Goal: Task Accomplishment & Management: Manage account settings

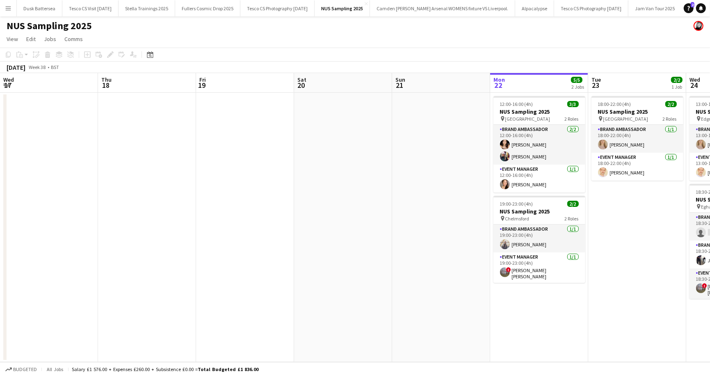
scroll to position [0, 241]
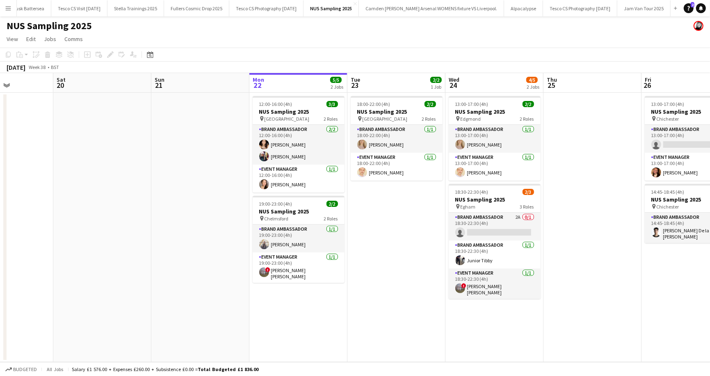
click at [11, 9] on app-icon "Menu" at bounding box center [8, 8] width 7 height 7
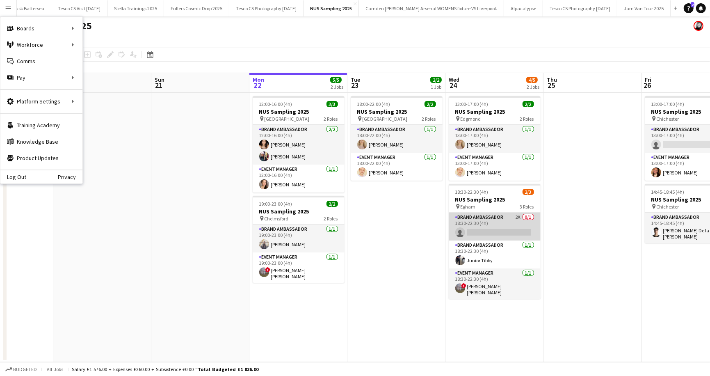
click at [529, 216] on app-card-role "Brand Ambassador 2A 0/1 18:30-22:30 (4h) single-neutral-actions" at bounding box center [495, 226] width 92 height 28
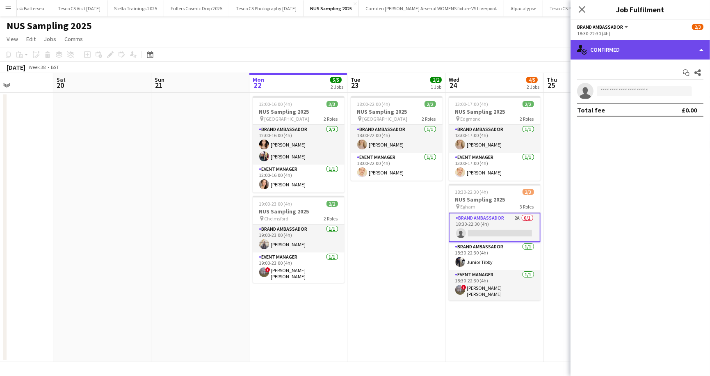
click at [701, 48] on div "single-neutral-actions-check-2 Confirmed" at bounding box center [640, 50] width 139 height 20
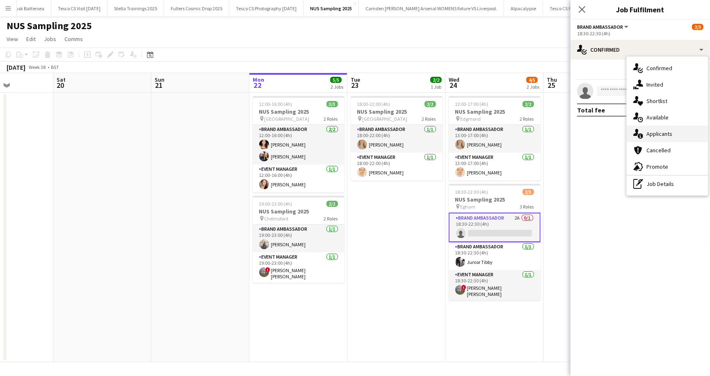
click at [684, 132] on div "single-neutral-actions-information Applicants" at bounding box center [667, 134] width 81 height 16
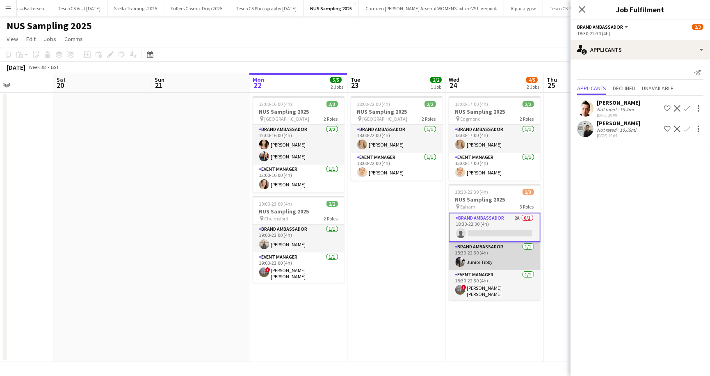
click at [528, 246] on app-card-role "Brand Ambassador 1/1 18:30-22:30 (4h) Junior Tibby" at bounding box center [495, 256] width 92 height 28
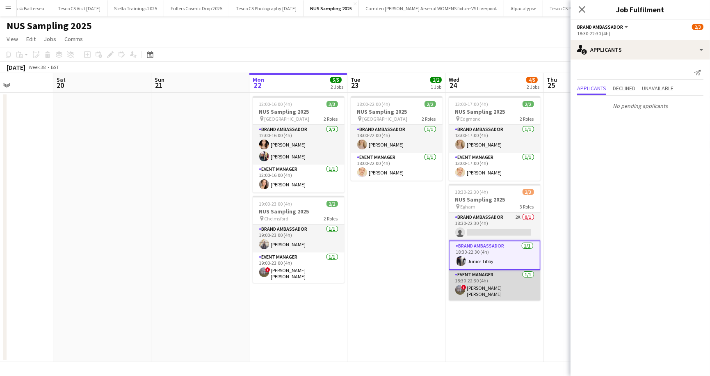
click at [528, 272] on app-card-role "Event Manager 1/1 18:30-22:30 (4h) ! Jessica Kate Clements" at bounding box center [495, 285] width 92 height 30
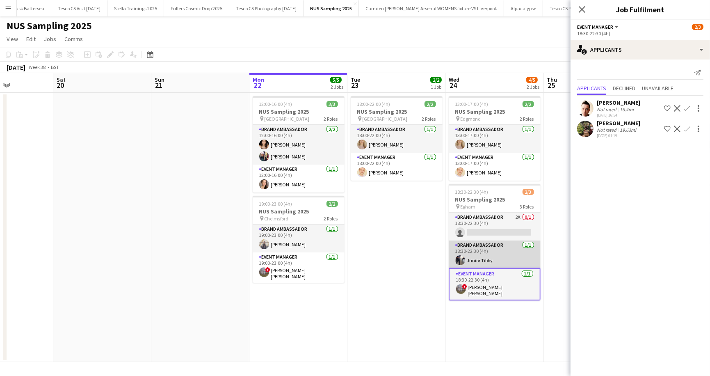
click at [527, 248] on app-card-role "Brand Ambassador 1/1 18:30-22:30 (4h) Junior Tibby" at bounding box center [495, 254] width 92 height 28
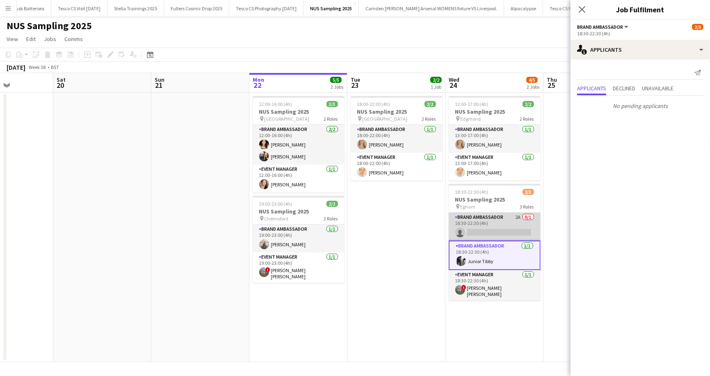
click at [529, 220] on app-card-role "Brand Ambassador 2A 0/1 18:30-22:30 (4h) single-neutral-actions" at bounding box center [495, 226] width 92 height 28
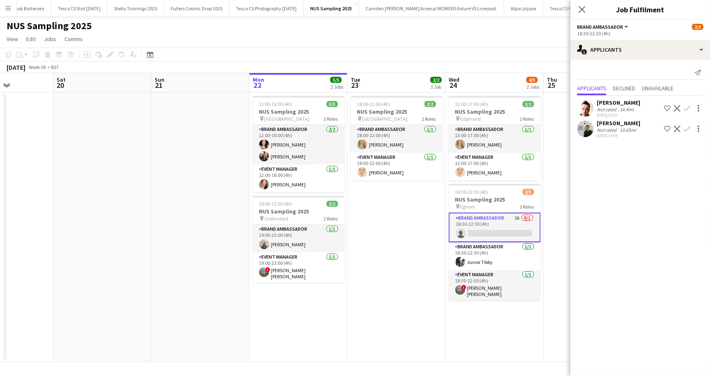
click at [497, 31] on div "NUS Sampling 2025" at bounding box center [355, 24] width 710 height 16
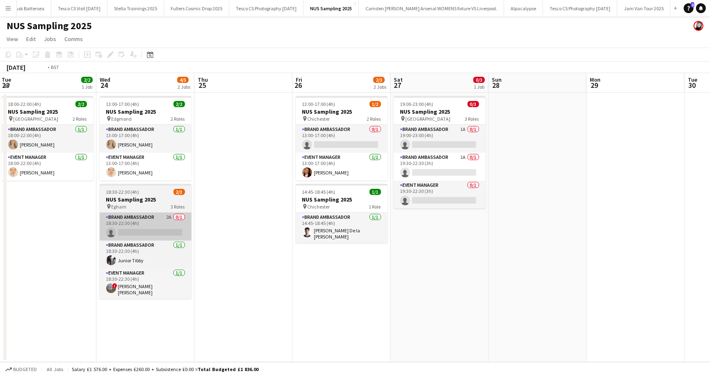
scroll to position [0, 373]
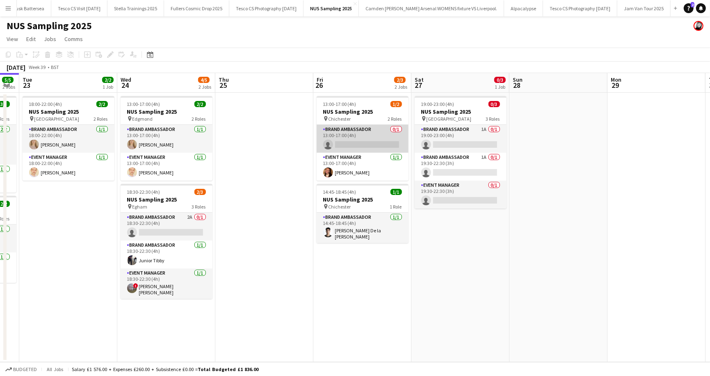
click at [399, 128] on app-card-role "Brand Ambassador 0/1 13:00-17:00 (4h) single-neutral-actions" at bounding box center [363, 139] width 92 height 28
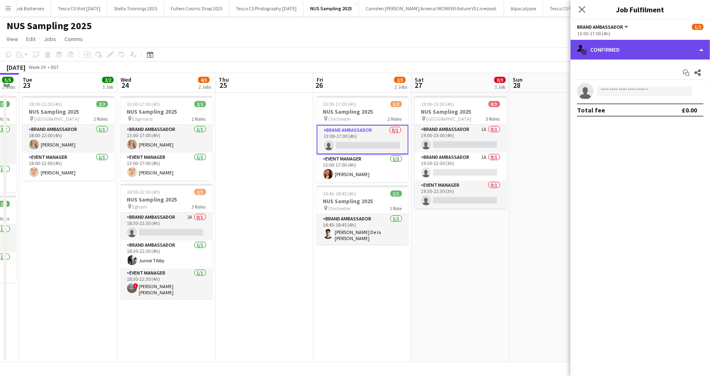
click at [701, 48] on div "single-neutral-actions-check-2 Confirmed" at bounding box center [640, 50] width 139 height 20
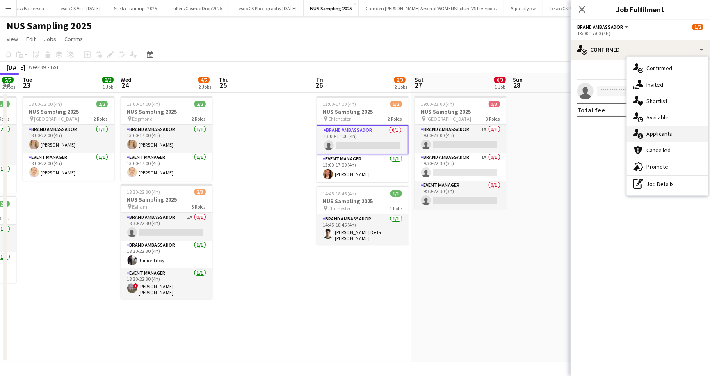
click at [674, 134] on div "single-neutral-actions-information Applicants" at bounding box center [667, 134] width 81 height 16
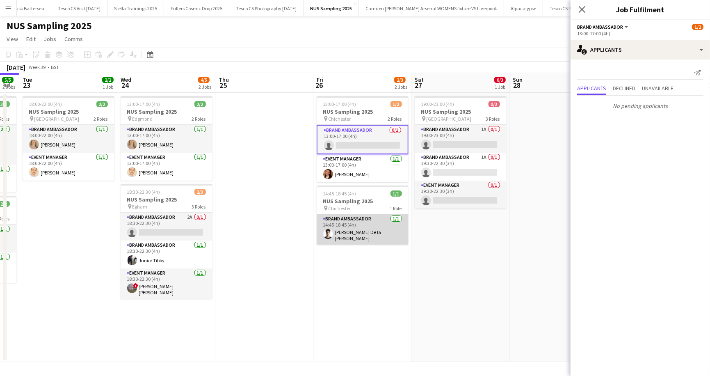
click at [395, 218] on app-card-role "Brand Ambassador 1/1 14:45-18:45 (4h) Adrian De la Rosa Sanchez" at bounding box center [363, 229] width 92 height 30
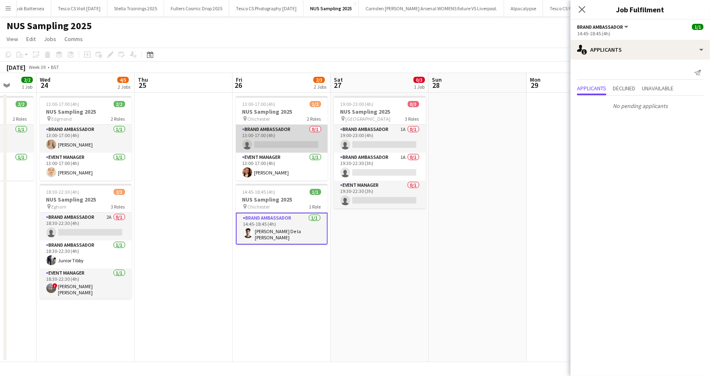
scroll to position [0, 260]
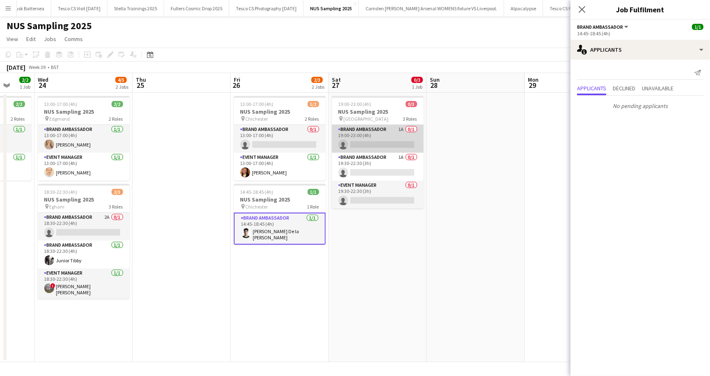
click at [414, 130] on app-card-role "Brand Ambassador 1A 0/1 19:00-23:00 (4h) single-neutral-actions" at bounding box center [378, 139] width 92 height 28
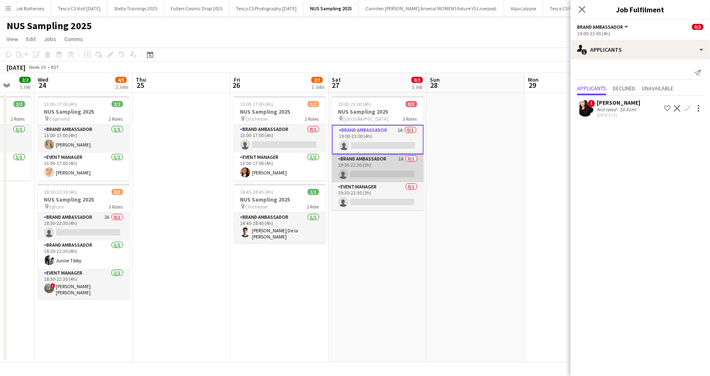
click at [415, 158] on app-card-role "Brand Ambassador 1A 0/1 19:30-22:30 (3h) single-neutral-actions" at bounding box center [378, 168] width 92 height 28
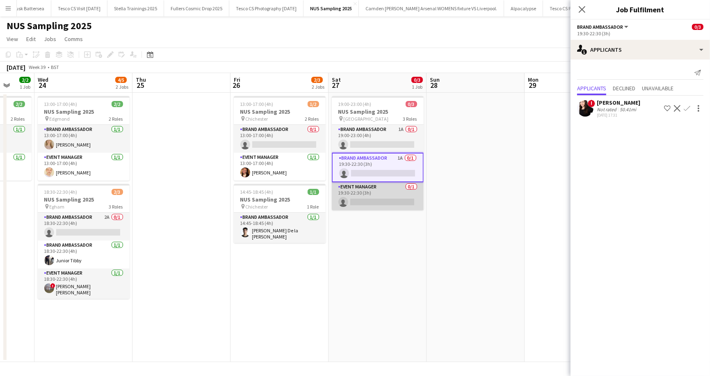
click at [412, 187] on app-card-role "Event Manager 0/1 19:30-22:30 (3h) single-neutral-actions" at bounding box center [378, 196] width 92 height 28
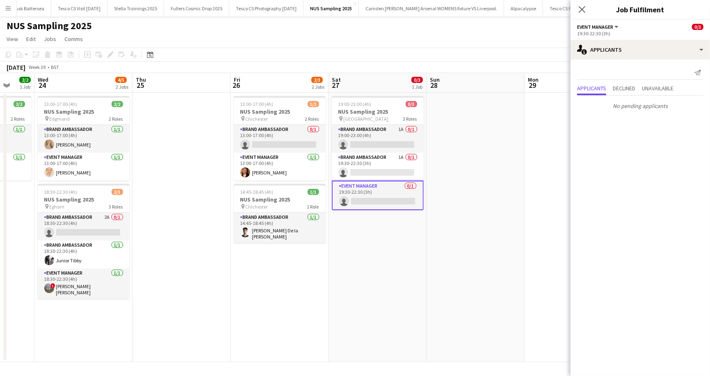
click at [387, 203] on app-card-role "Event Manager 0/1 19:30-22:30 (3h) single-neutral-actions" at bounding box center [378, 195] width 92 height 30
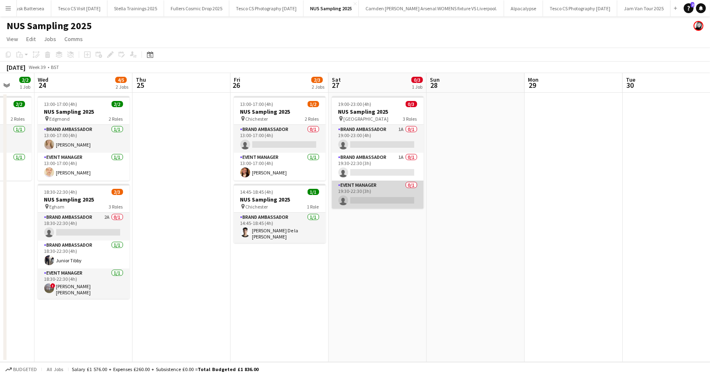
click at [413, 185] on app-card-role "Event Manager 0/1 19:30-22:30 (3h) single-neutral-actions" at bounding box center [378, 194] width 92 height 28
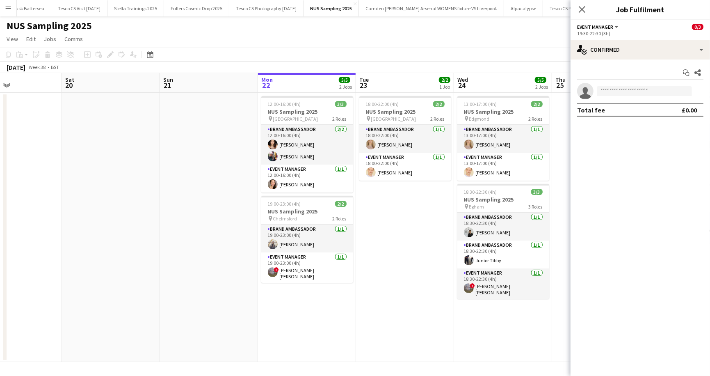
scroll to position [0, 229]
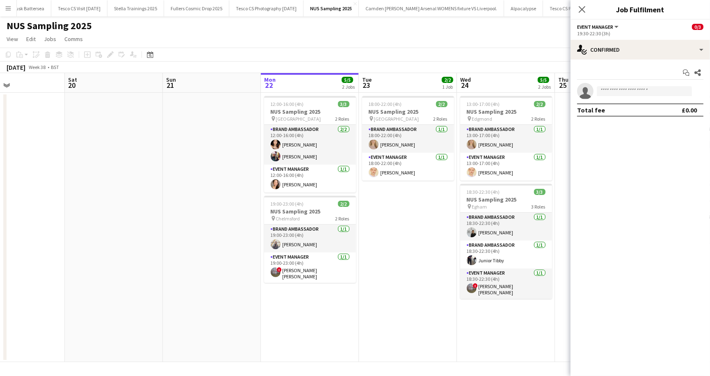
click at [8, 6] on app-icon "Menu" at bounding box center [8, 8] width 7 height 7
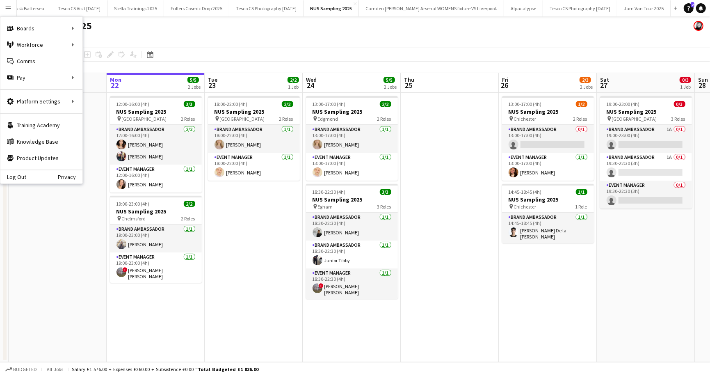
scroll to position [0, 165]
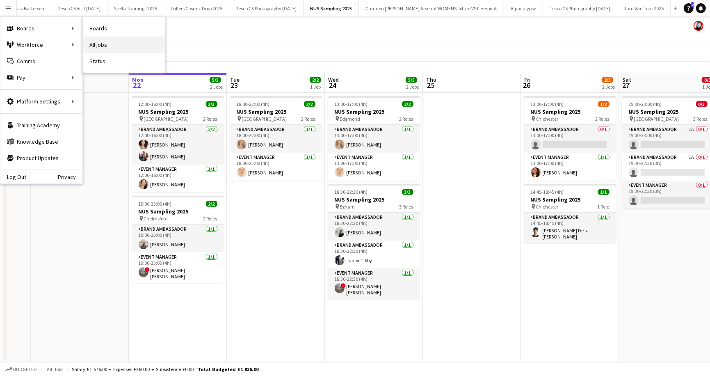
click at [105, 41] on link "All jobs" at bounding box center [124, 45] width 82 height 16
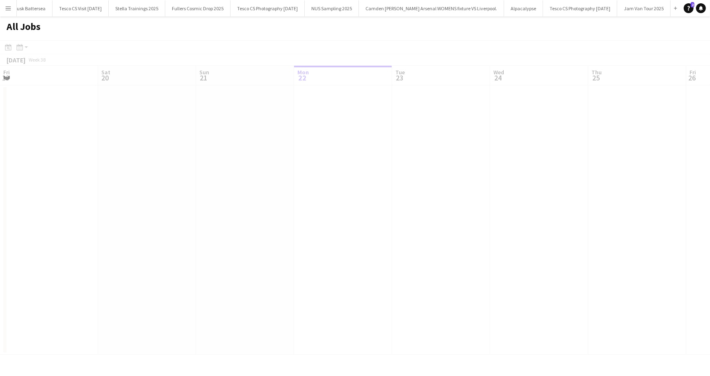
scroll to position [0, 196]
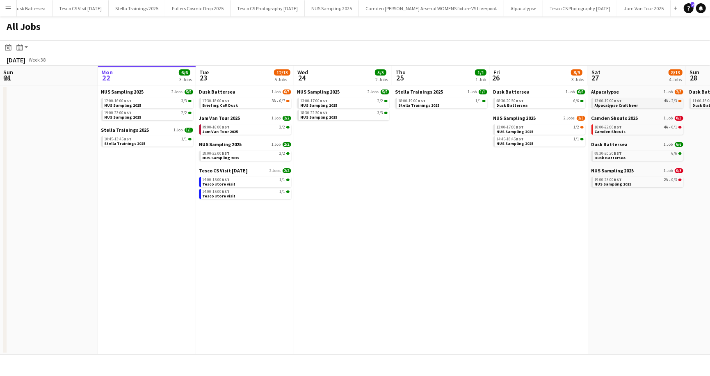
click at [614, 99] on span "13:00-19:00 BST" at bounding box center [608, 101] width 27 height 4
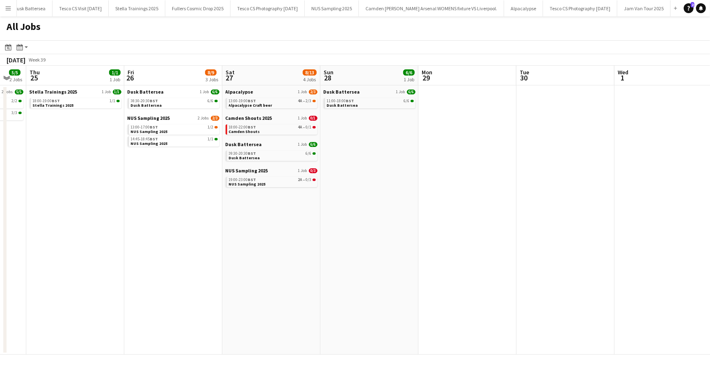
scroll to position [0, 277]
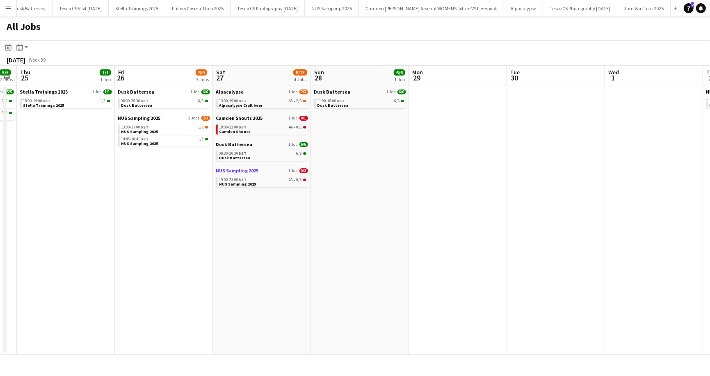
click at [244, 173] on span "NUS Sampling 2025" at bounding box center [237, 170] width 43 height 6
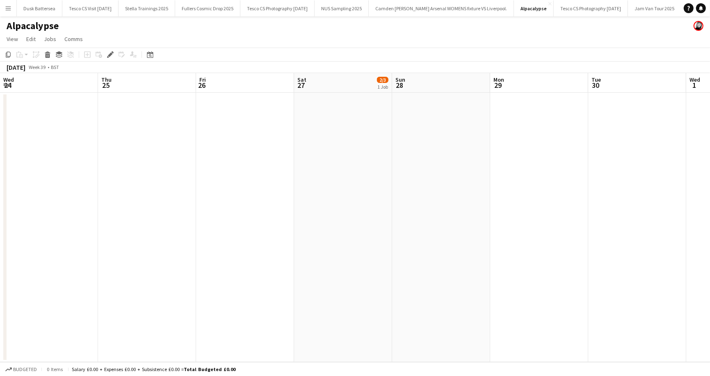
scroll to position [0, 282]
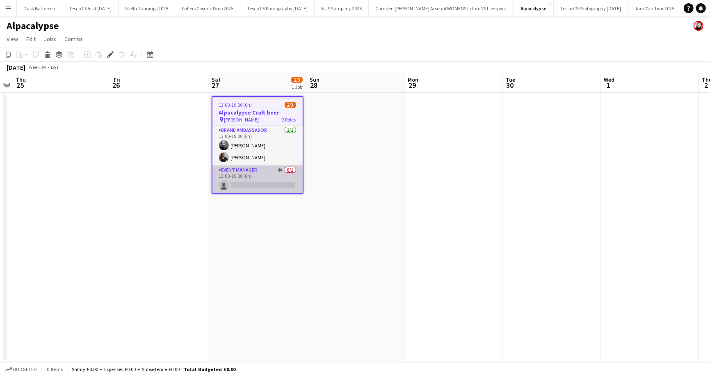
click at [293, 169] on app-card-role "Event Manager 4A 0/1 13:00-19:00 (6h) single-neutral-actions" at bounding box center [257, 179] width 90 height 28
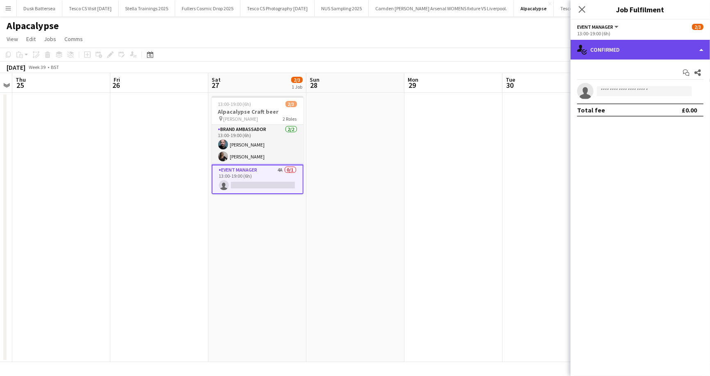
click at [701, 50] on div "single-neutral-actions-check-2 Confirmed" at bounding box center [640, 50] width 139 height 20
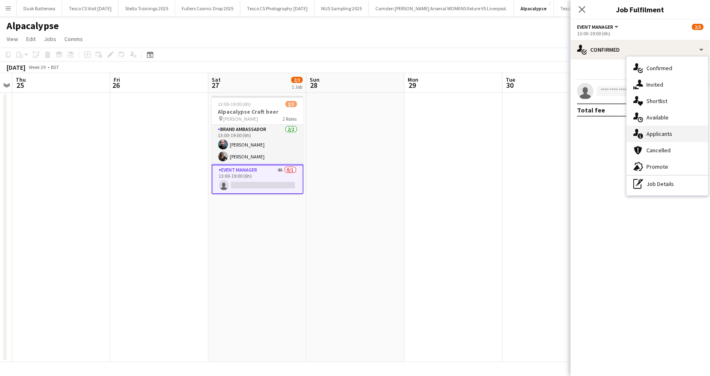
click at [675, 136] on div "single-neutral-actions-information Applicants" at bounding box center [667, 134] width 81 height 16
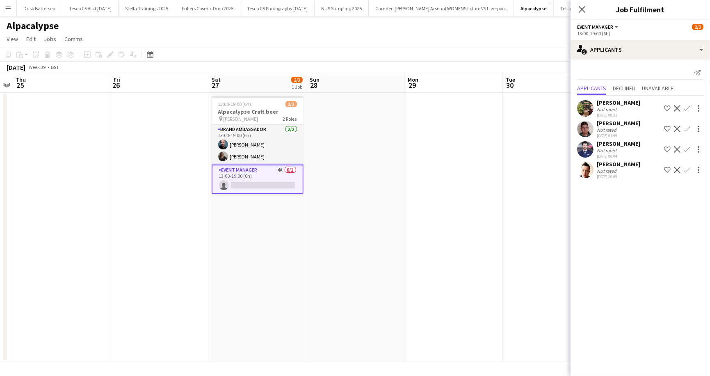
click at [450, 33] on app-page-menu "View Day view expanded Day view collapsed Month view Date picker Jump to today …" at bounding box center [355, 40] width 710 height 16
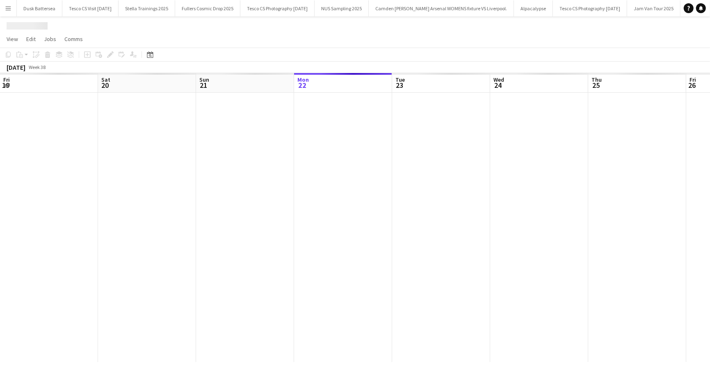
scroll to position [0, 196]
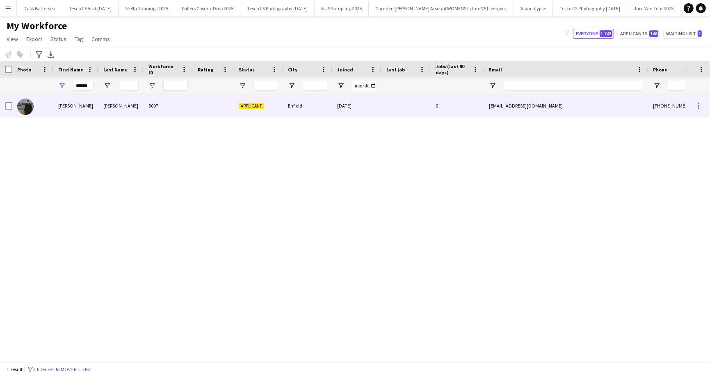
click at [111, 103] on div "Wenderski" at bounding box center [120, 105] width 45 height 23
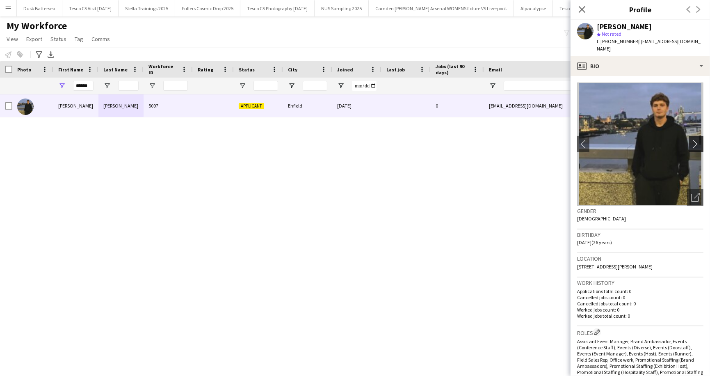
click at [695, 139] on app-icon "chevron-right" at bounding box center [697, 143] width 13 height 9
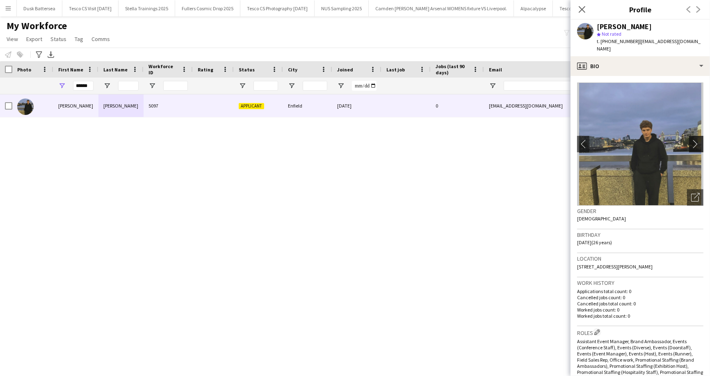
click at [695, 139] on app-icon "chevron-right" at bounding box center [697, 143] width 13 height 9
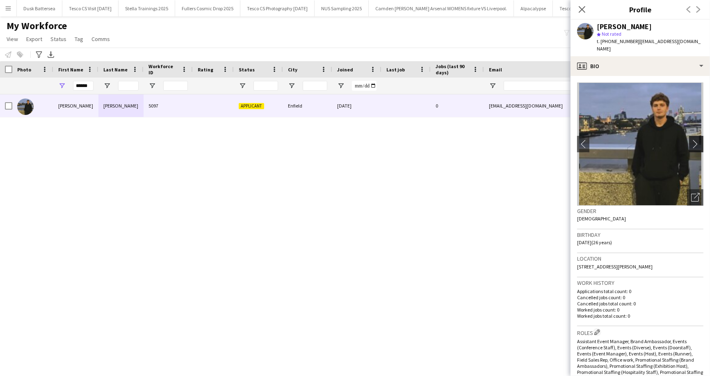
click at [695, 139] on app-icon "chevron-right" at bounding box center [697, 143] width 13 height 9
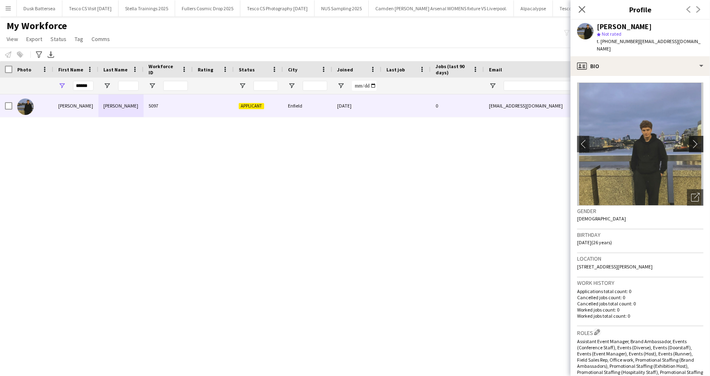
click at [695, 139] on app-icon "chevron-right" at bounding box center [697, 143] width 13 height 9
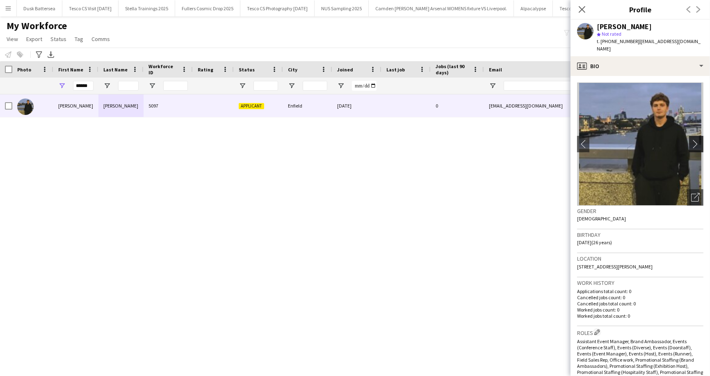
click at [695, 139] on app-icon "chevron-right" at bounding box center [697, 143] width 13 height 9
click at [694, 139] on app-icon "chevron-right" at bounding box center [697, 143] width 13 height 9
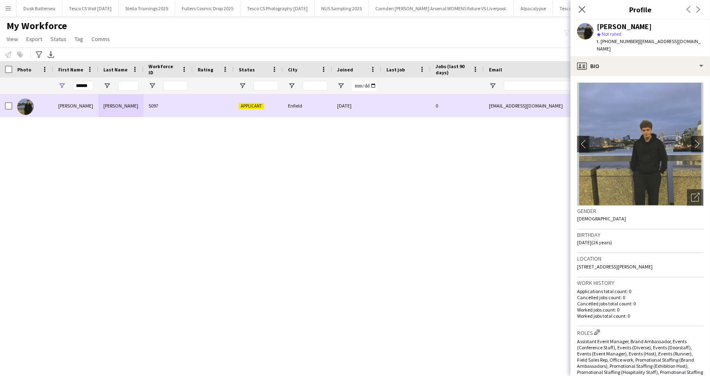
click at [254, 107] on span "Applicant" at bounding box center [251, 106] width 25 height 6
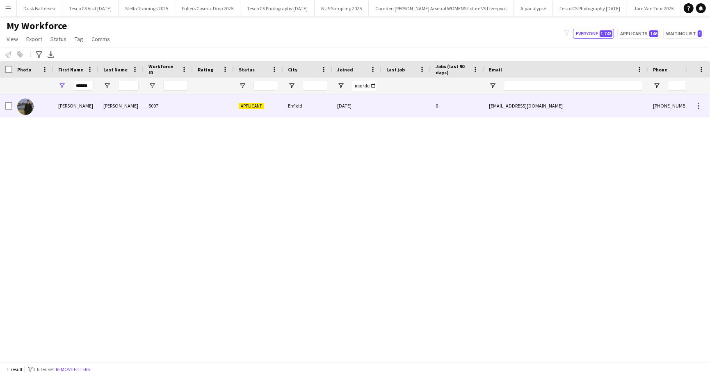
click at [254, 106] on span "Applicant" at bounding box center [251, 106] width 25 height 6
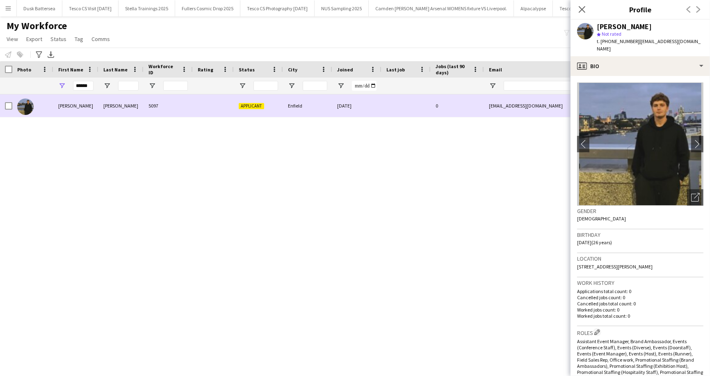
click at [249, 104] on span "Applicant" at bounding box center [251, 106] width 25 height 6
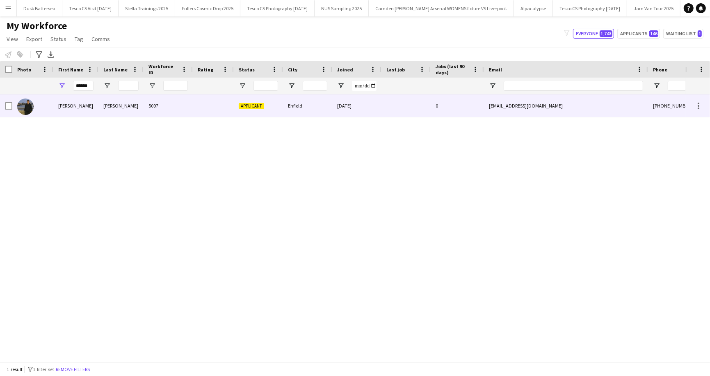
click at [249, 104] on span "Applicant" at bounding box center [251, 106] width 25 height 6
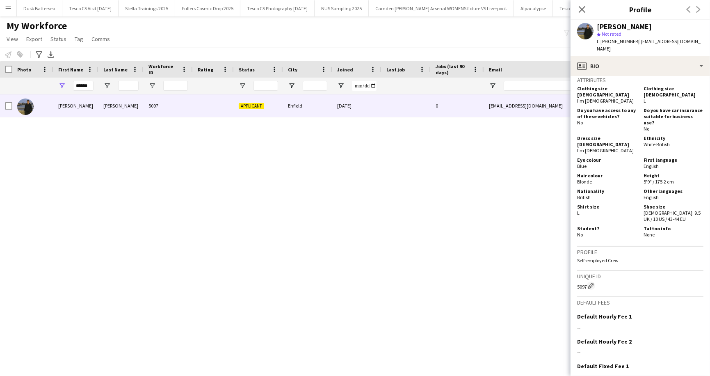
scroll to position [411, 0]
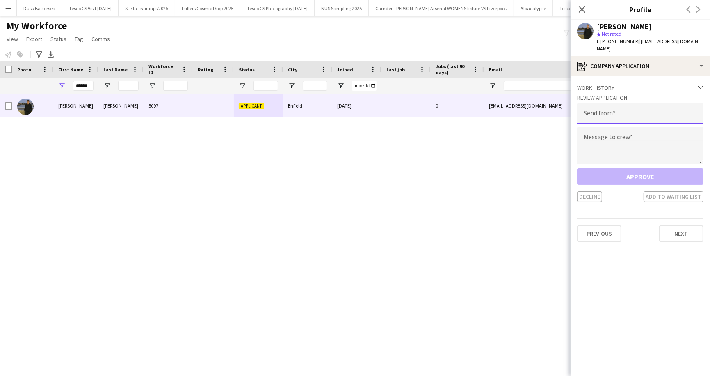
click at [604, 104] on input "email" at bounding box center [640, 113] width 126 height 21
type input "**********"
click at [603, 133] on textarea at bounding box center [640, 145] width 126 height 37
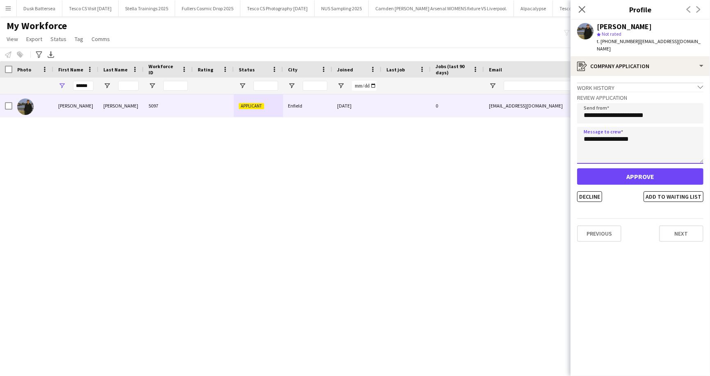
type textarea "**********"
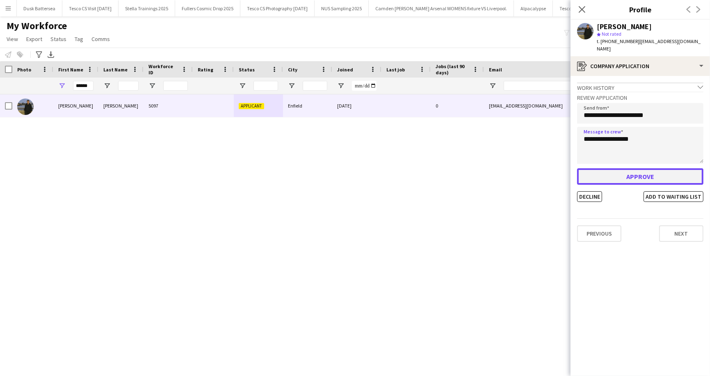
click at [643, 168] on button "Approve" at bounding box center [640, 176] width 126 height 16
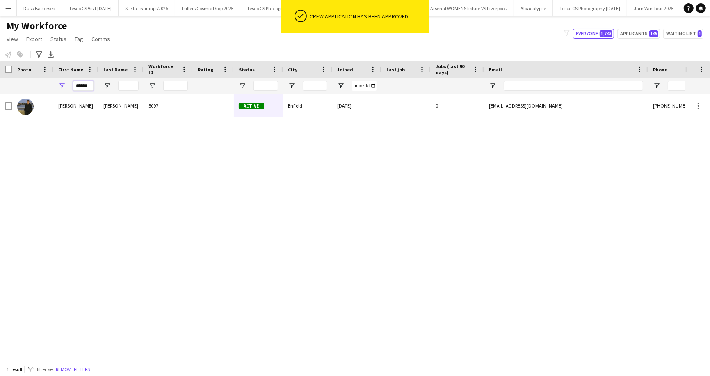
drag, startPoint x: 91, startPoint y: 86, endPoint x: 78, endPoint y: 87, distance: 12.4
click at [79, 87] on input "******" at bounding box center [83, 86] width 21 height 10
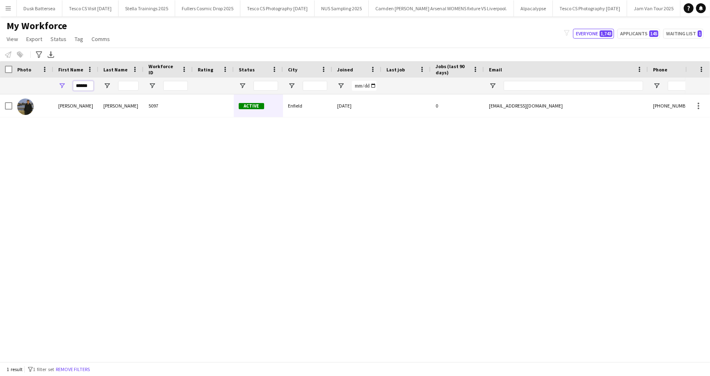
type input "*"
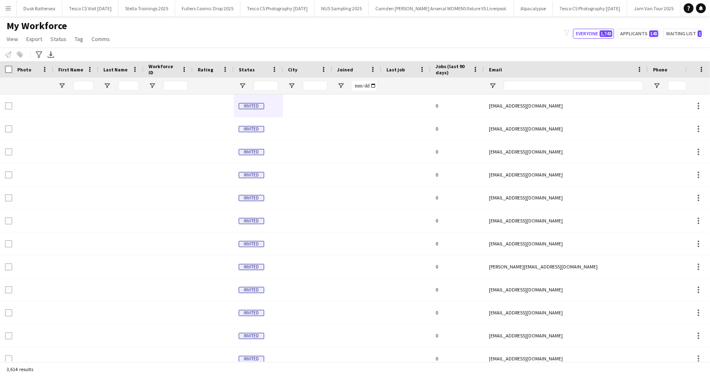
click at [216, 32] on div "My Workforce View Views Default view New view Update view Delete view Edit name…" at bounding box center [355, 34] width 710 height 28
click at [393, 33] on div "My Workforce View Views Default view New view Update view Delete view Edit name…" at bounding box center [355, 34] width 710 height 28
click at [39, 55] on icon "Advanced filters" at bounding box center [39, 54] width 7 height 7
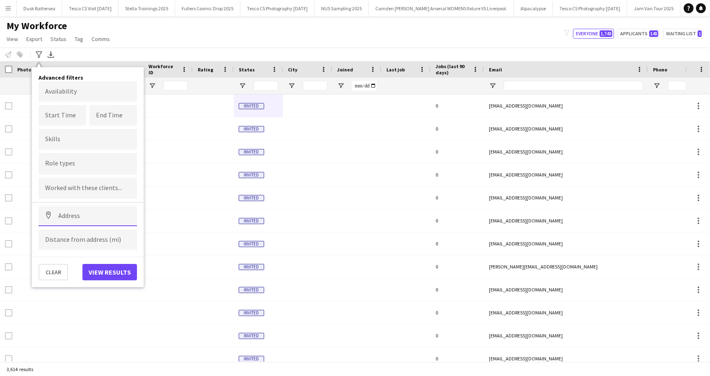
click at [59, 215] on input at bounding box center [88, 215] width 98 height 21
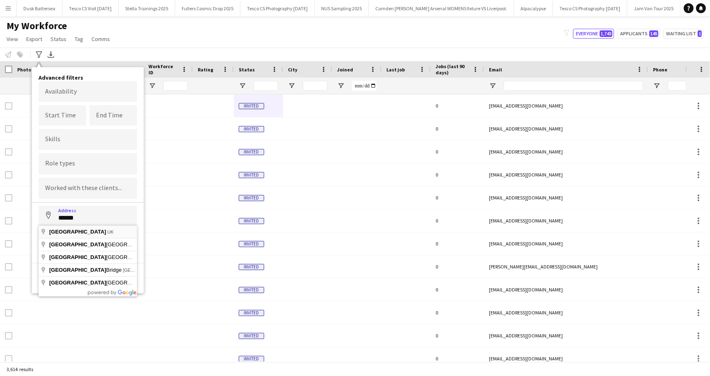
type input "**********"
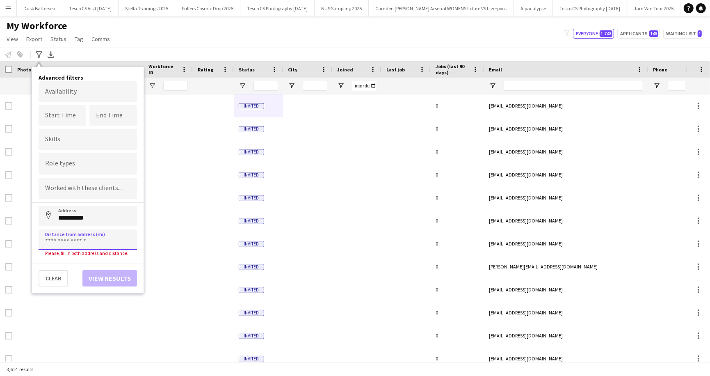
click at [58, 239] on input at bounding box center [88, 239] width 98 height 21
type input "*****"
click at [111, 274] on button "View results" at bounding box center [109, 272] width 55 height 16
type input "**********"
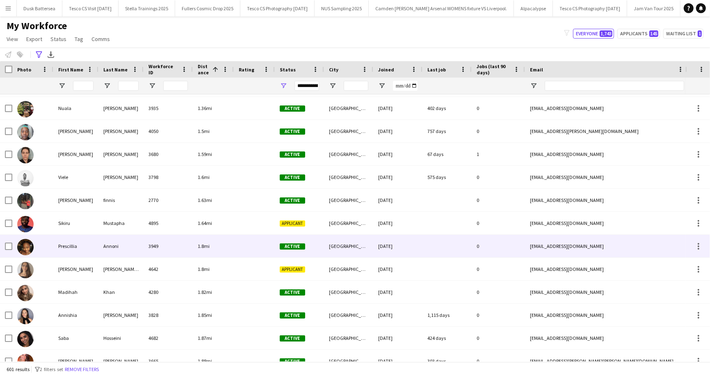
scroll to position [200, 0]
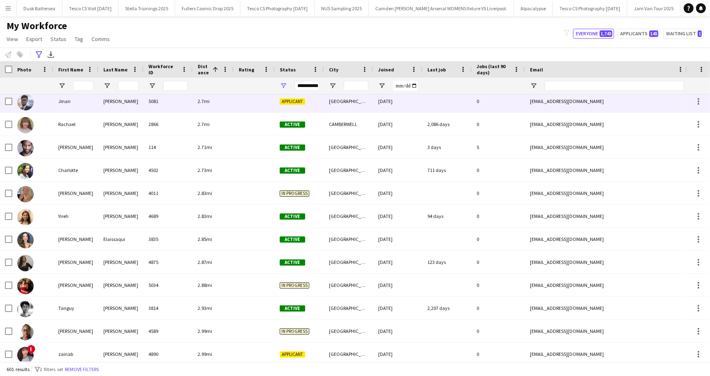
click at [285, 102] on span "Applicant" at bounding box center [292, 101] width 25 height 6
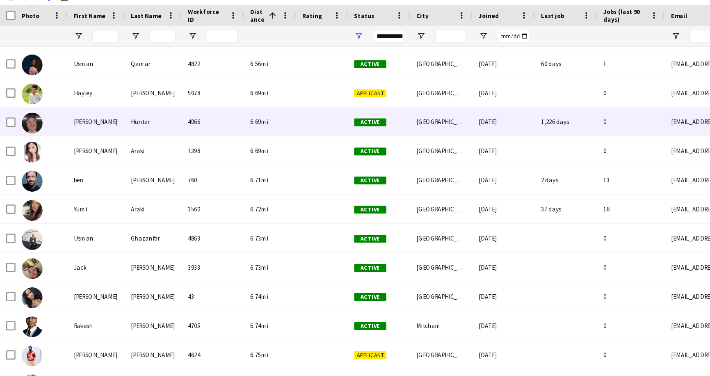
click at [67, 156] on div "Charlie" at bounding box center [75, 153] width 45 height 23
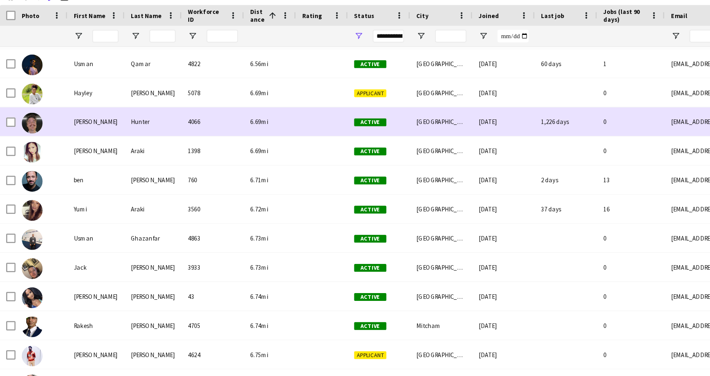
click at [66, 153] on div "Charlie" at bounding box center [75, 153] width 45 height 23
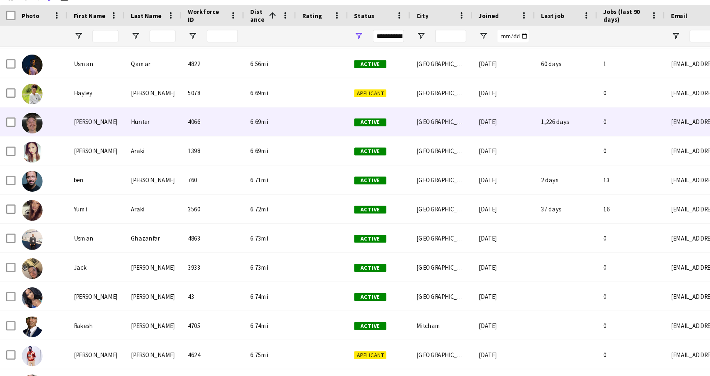
click at [18, 152] on img at bounding box center [25, 154] width 16 height 16
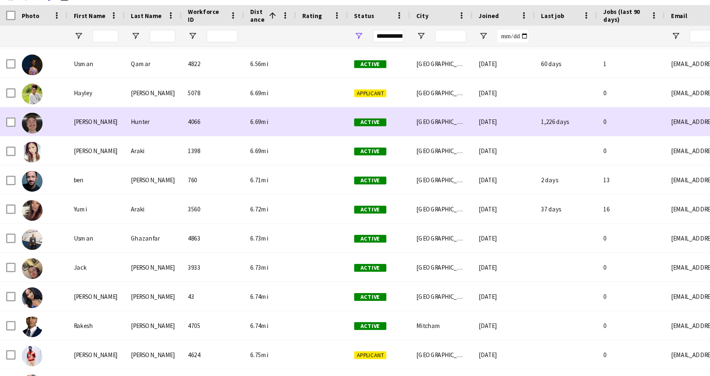
click at [24, 153] on img at bounding box center [25, 154] width 16 height 16
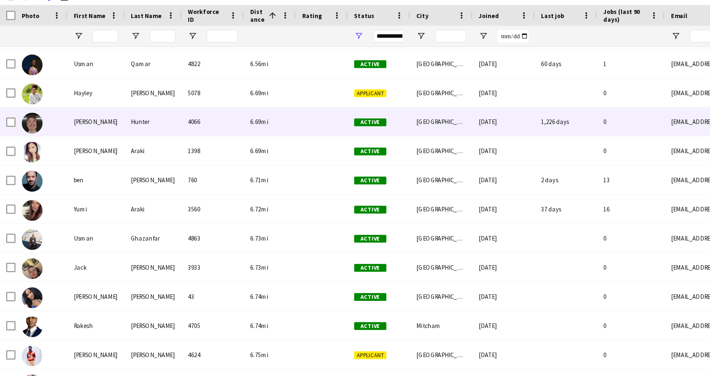
click at [55, 156] on div "Charlie" at bounding box center [75, 153] width 45 height 23
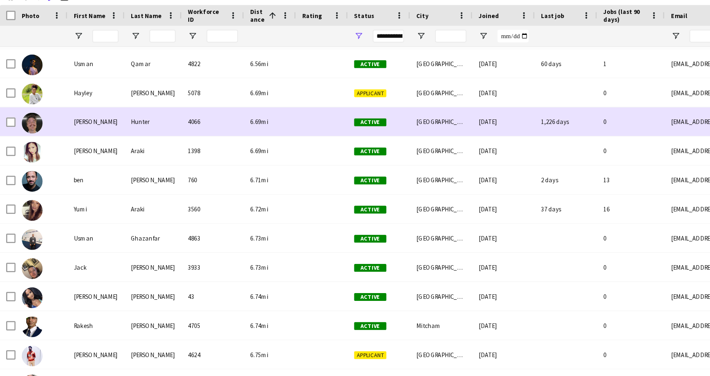
click at [68, 153] on div "Charlie" at bounding box center [75, 153] width 45 height 23
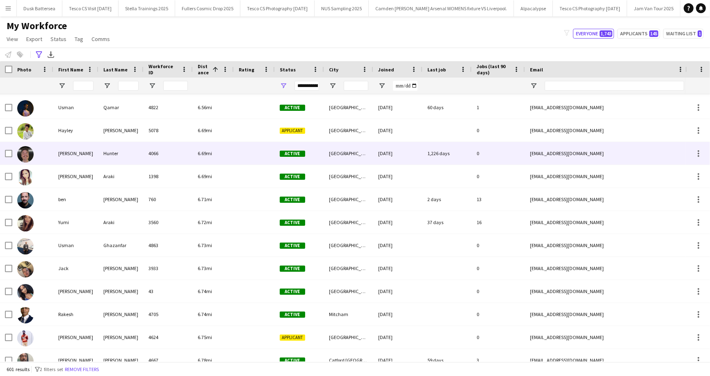
click at [76, 155] on div "Charlie" at bounding box center [75, 153] width 45 height 23
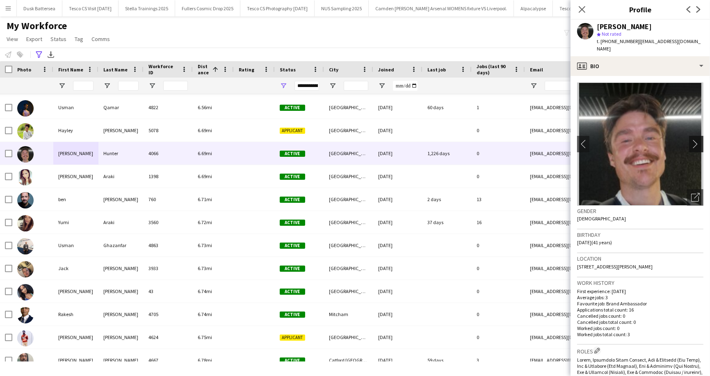
click at [695, 139] on app-icon "chevron-right" at bounding box center [697, 143] width 13 height 9
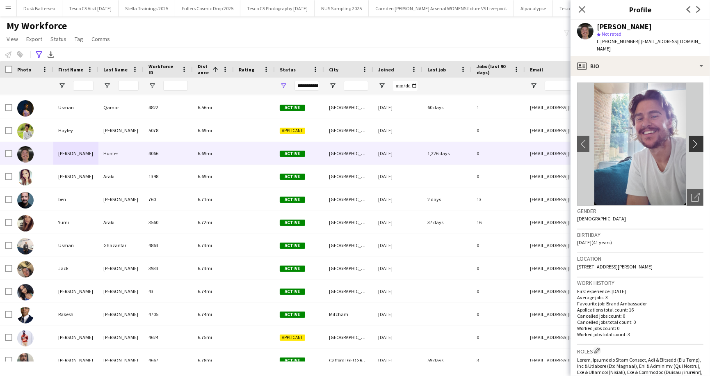
click at [695, 139] on app-icon "chevron-right" at bounding box center [697, 143] width 13 height 9
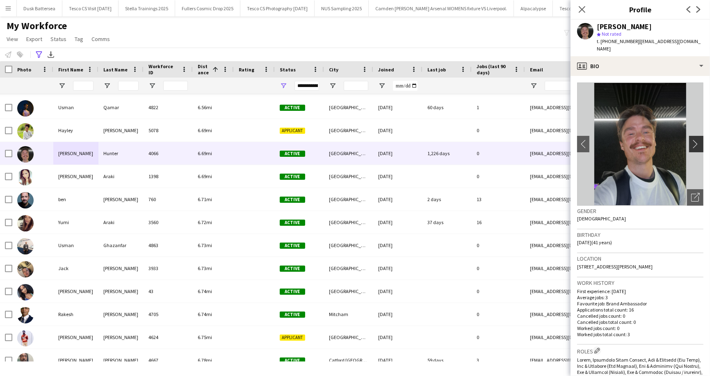
click at [695, 139] on app-icon "chevron-right" at bounding box center [697, 143] width 13 height 9
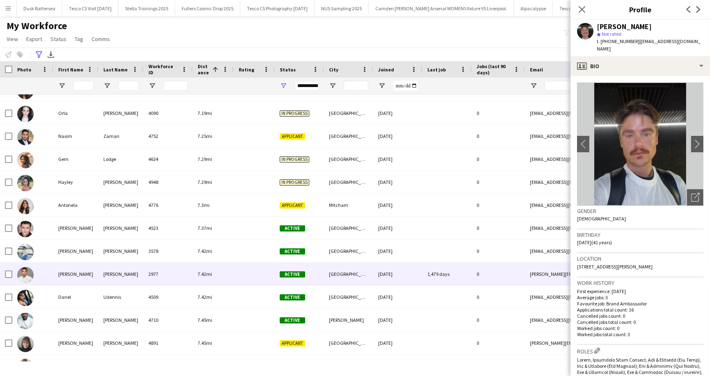
scroll to position [7189, 0]
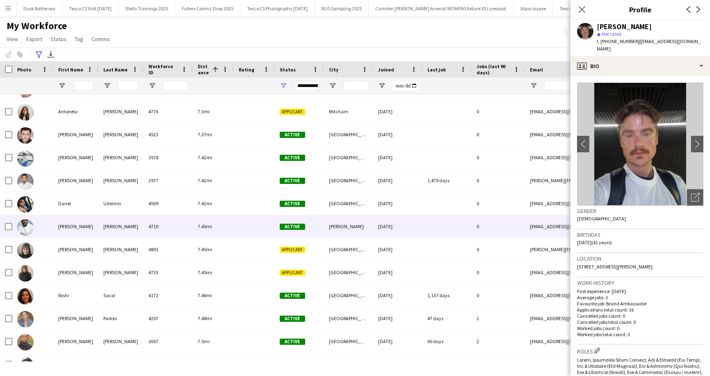
click at [101, 227] on div "John" at bounding box center [120, 226] width 45 height 23
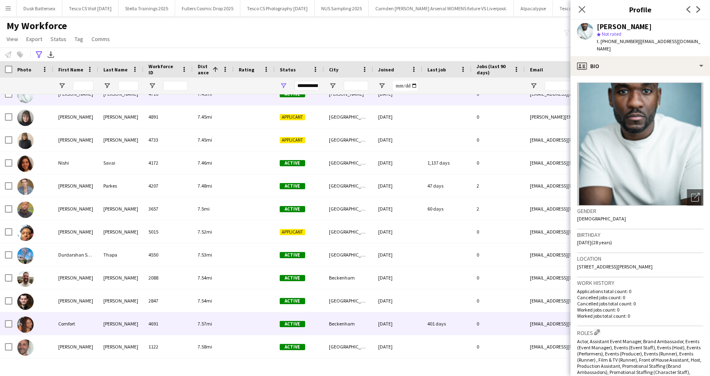
scroll to position [7412, 0]
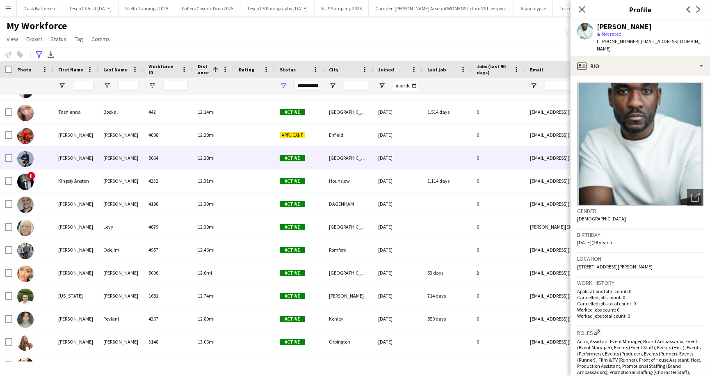
click at [70, 160] on div "Michael" at bounding box center [75, 157] width 45 height 23
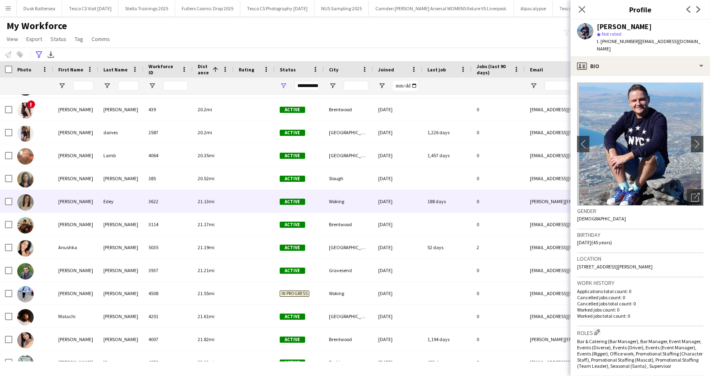
click at [86, 201] on div "Natasha" at bounding box center [75, 201] width 45 height 23
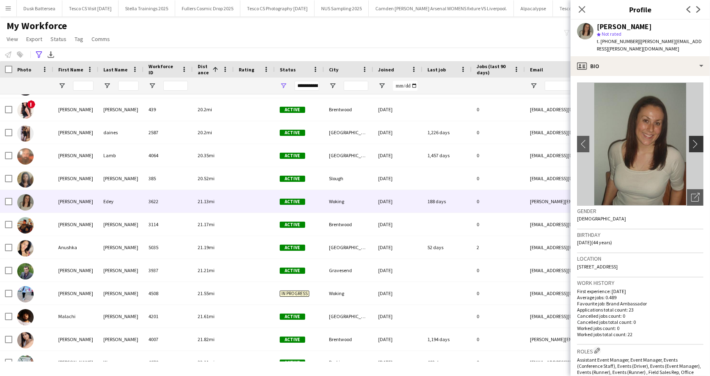
click at [696, 139] on app-icon "chevron-right" at bounding box center [697, 143] width 13 height 9
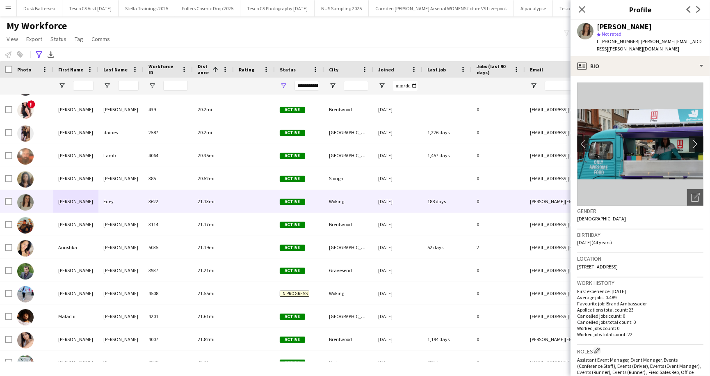
click at [696, 139] on app-icon "chevron-right" at bounding box center [697, 143] width 13 height 9
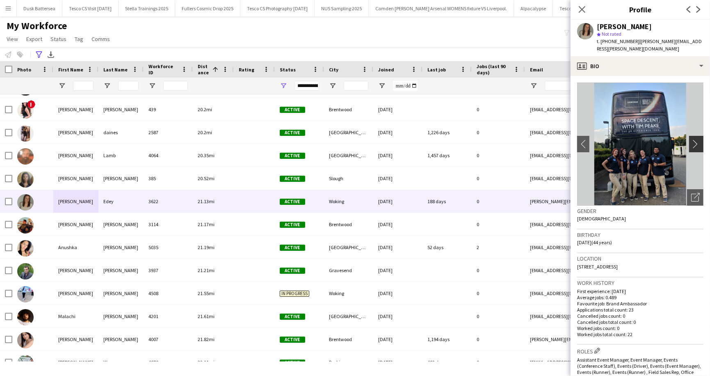
click at [696, 139] on app-icon "chevron-right" at bounding box center [697, 143] width 13 height 9
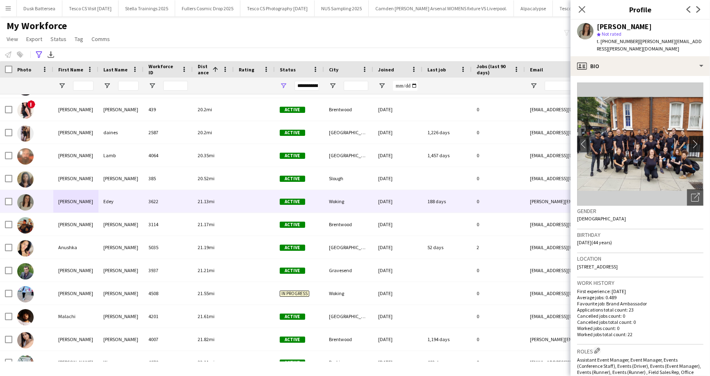
click at [696, 139] on app-icon "chevron-right" at bounding box center [697, 143] width 13 height 9
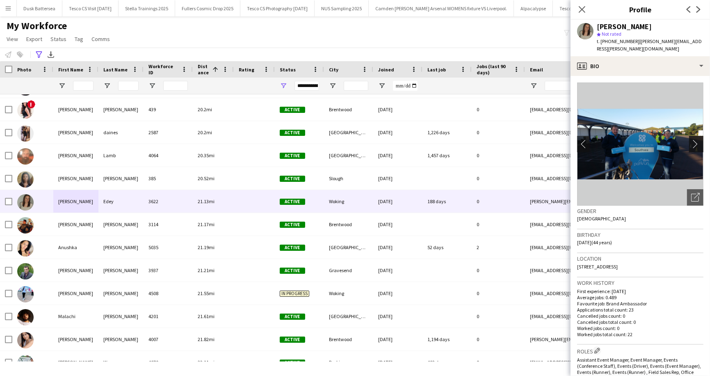
click at [696, 139] on app-icon "chevron-right" at bounding box center [697, 143] width 13 height 9
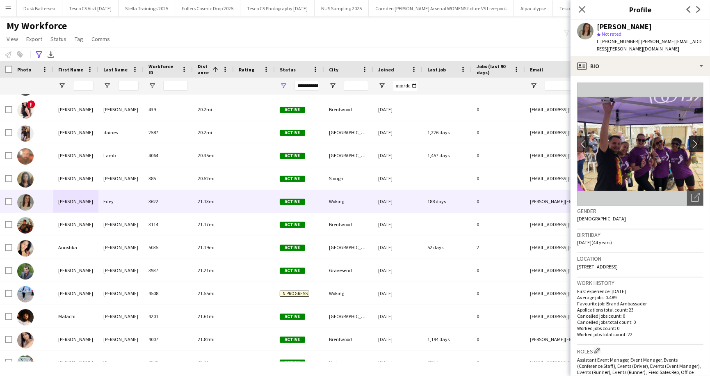
click at [696, 139] on app-icon "chevron-right" at bounding box center [697, 143] width 13 height 9
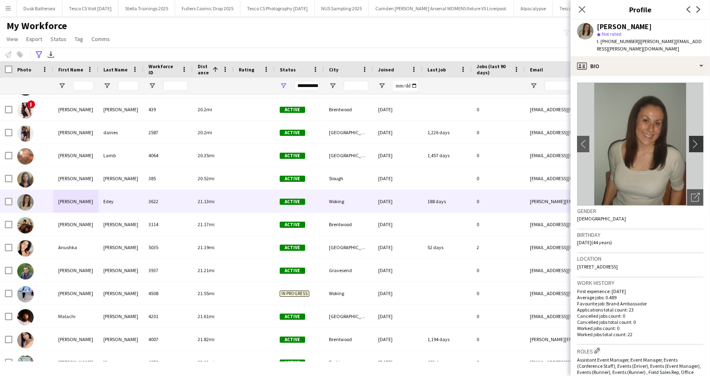
click at [696, 139] on app-icon "chevron-right" at bounding box center [697, 143] width 13 height 9
click at [86, 86] on input "First Name Filter Input" at bounding box center [83, 86] width 21 height 10
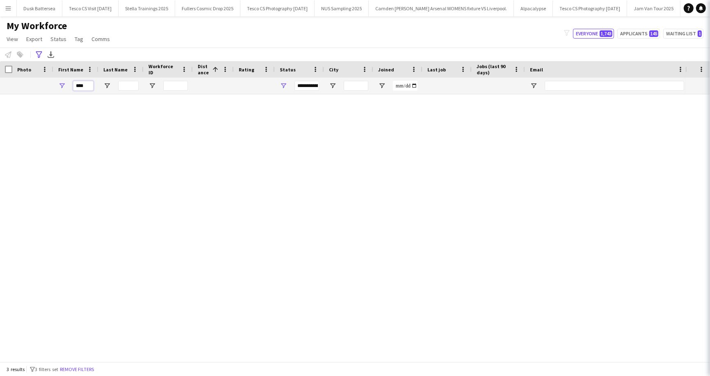
scroll to position [0, 0]
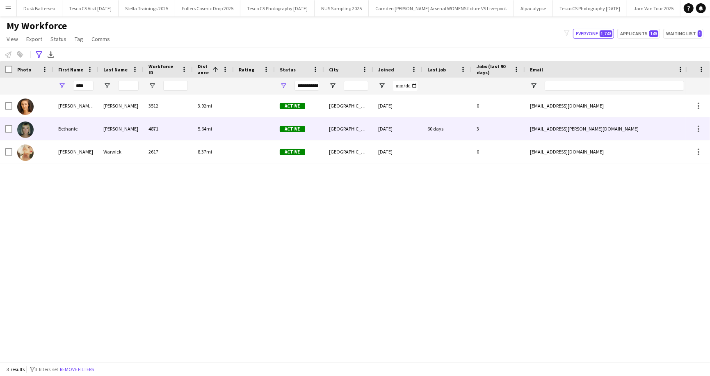
click at [87, 128] on div "Bethanie" at bounding box center [75, 128] width 45 height 23
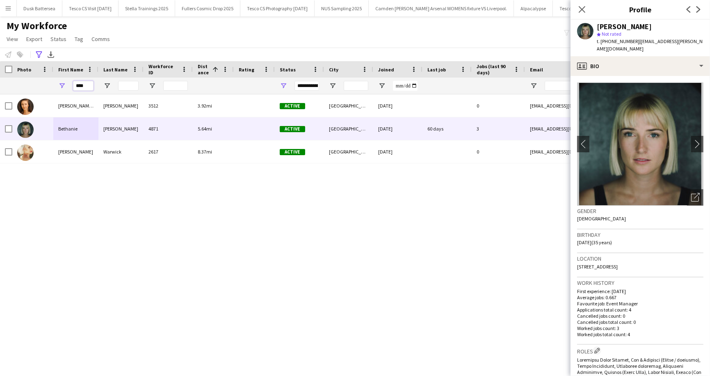
click at [87, 88] on input "****" at bounding box center [83, 86] width 21 height 10
type input "*"
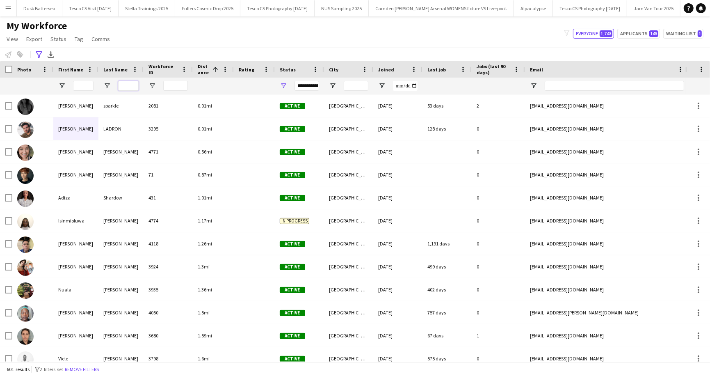
click at [130, 87] on input "Last Name Filter Input" at bounding box center [128, 86] width 21 height 10
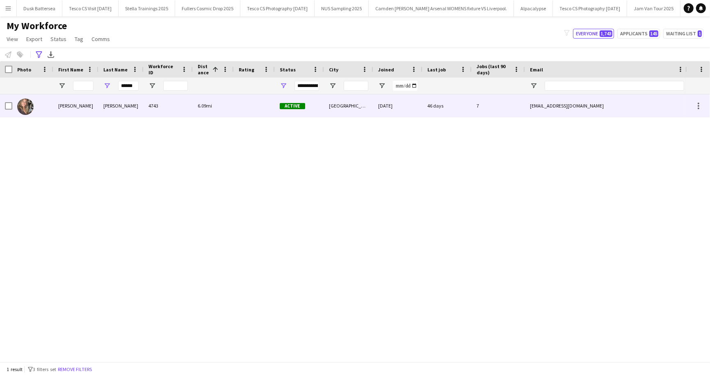
click at [110, 105] on div "slater" at bounding box center [120, 105] width 45 height 23
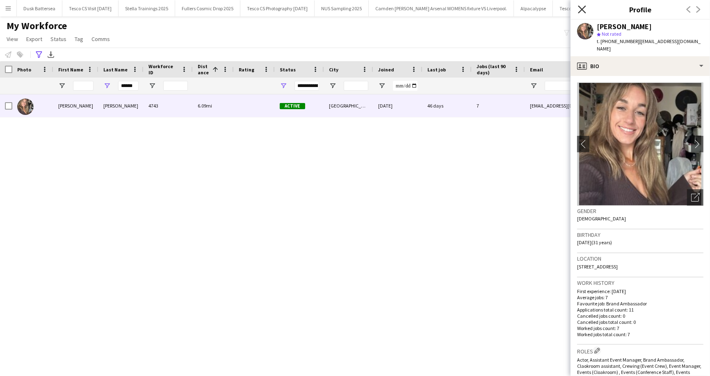
click at [583, 7] on icon "Close pop-in" at bounding box center [582, 9] width 8 height 8
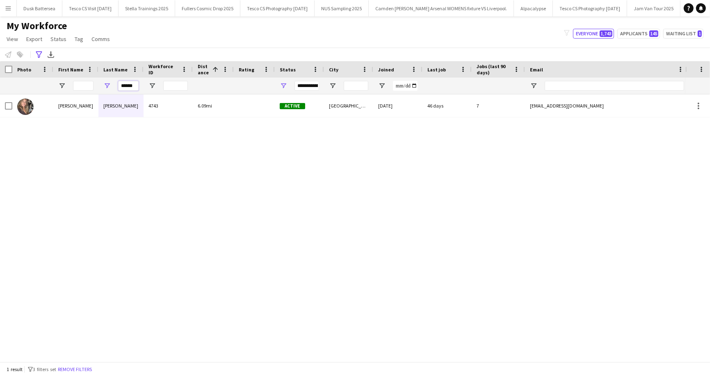
click at [136, 85] on input "******" at bounding box center [128, 86] width 21 height 10
type input "*"
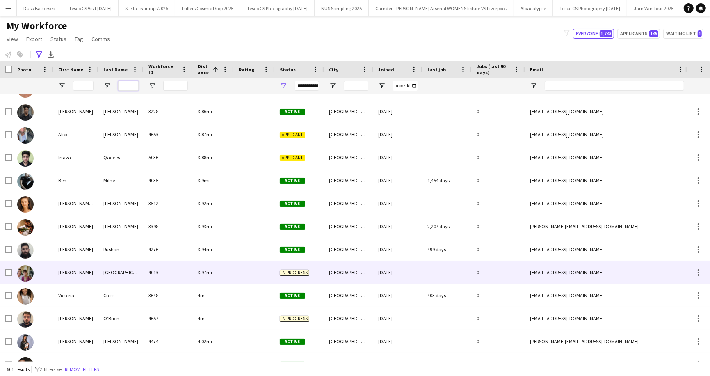
scroll to position [2507, 0]
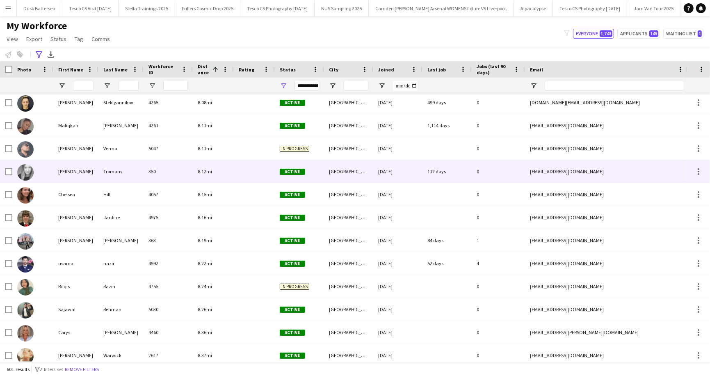
click at [78, 172] on div "Rebecca" at bounding box center [75, 171] width 45 height 23
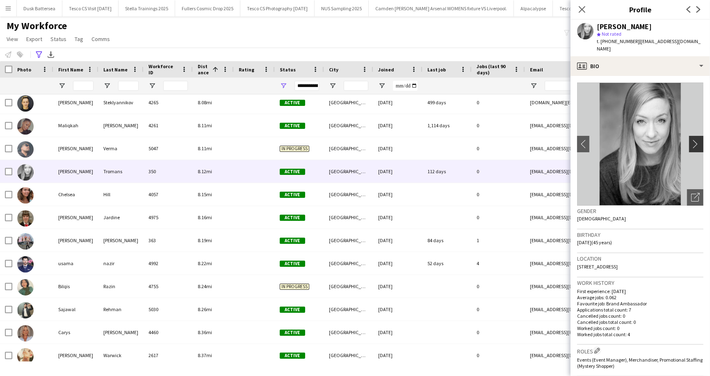
click at [697, 139] on app-icon "chevron-right" at bounding box center [697, 143] width 13 height 9
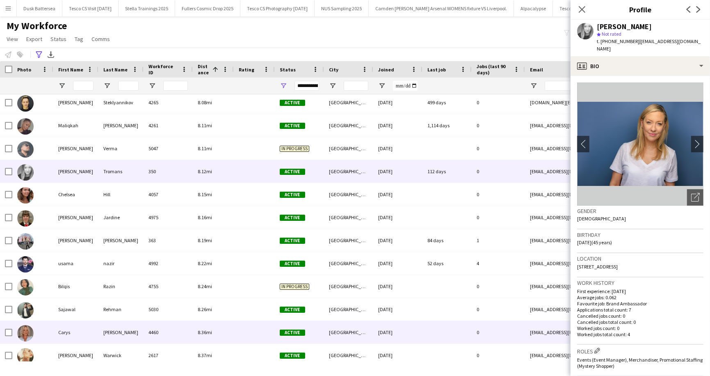
click at [111, 331] on div "Marchant" at bounding box center [120, 332] width 45 height 23
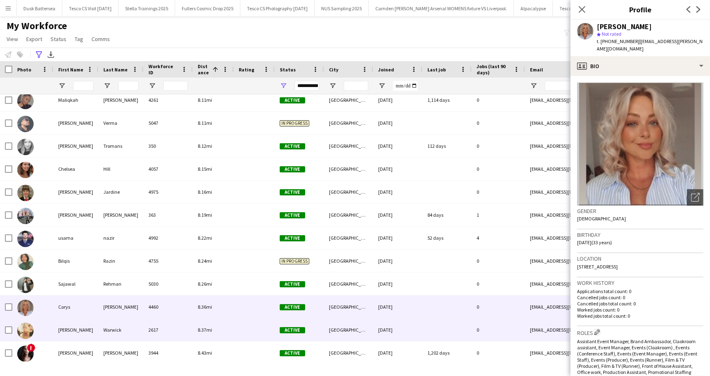
scroll to position [8297, 0]
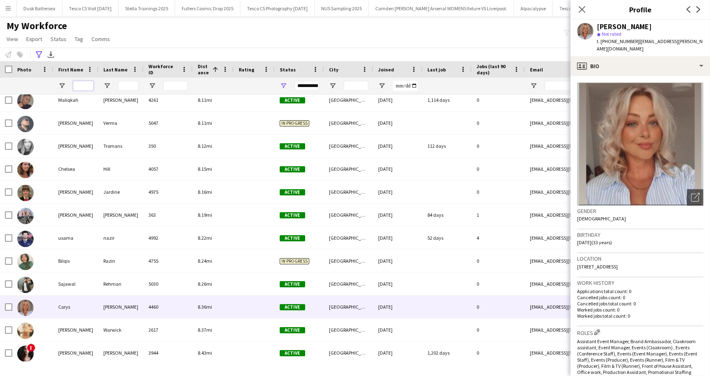
click at [85, 88] on input "First Name Filter Input" at bounding box center [83, 86] width 21 height 10
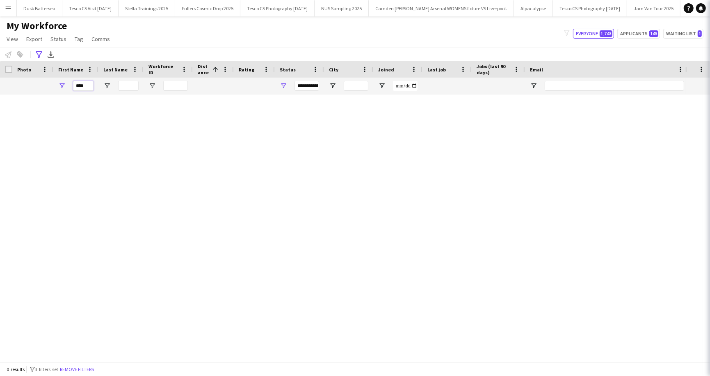
scroll to position [0, 0]
type input "*"
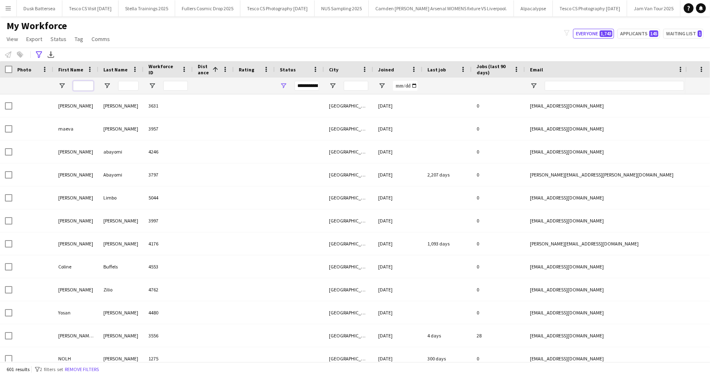
scroll to position [4249, 0]
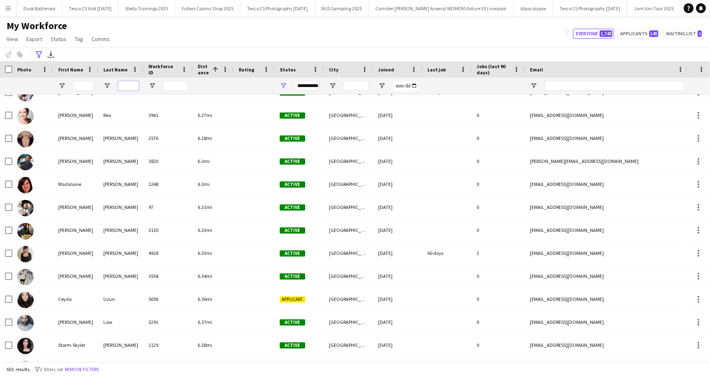
click at [132, 86] on input "Last Name Filter Input" at bounding box center [128, 86] width 21 height 10
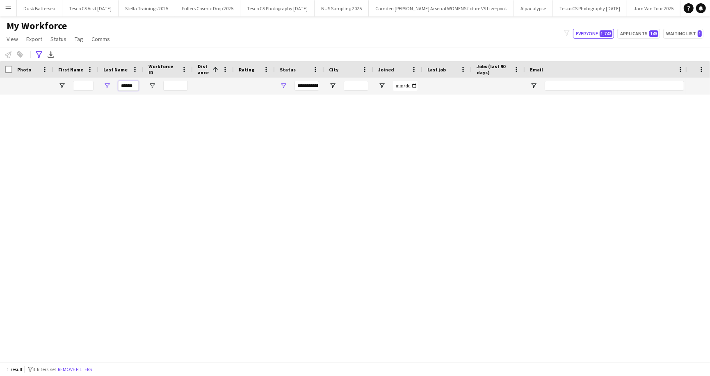
scroll to position [0, 0]
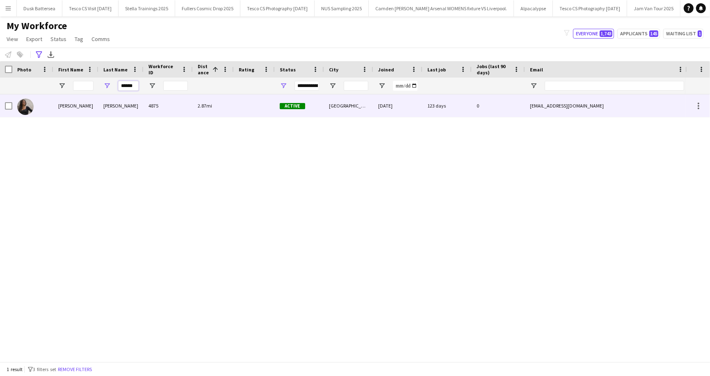
type input "******"
click at [117, 107] on div "Bangay" at bounding box center [120, 105] width 45 height 23
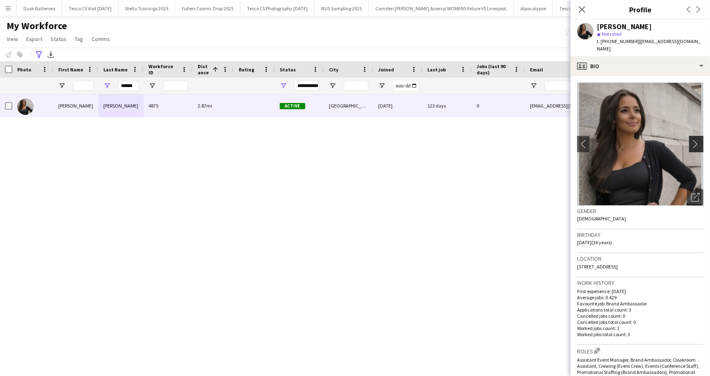
click at [698, 139] on app-icon "chevron-right" at bounding box center [697, 143] width 13 height 9
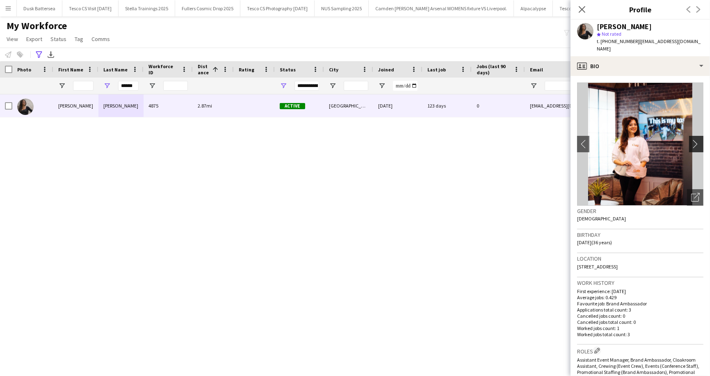
click at [698, 139] on app-icon "chevron-right" at bounding box center [697, 143] width 13 height 9
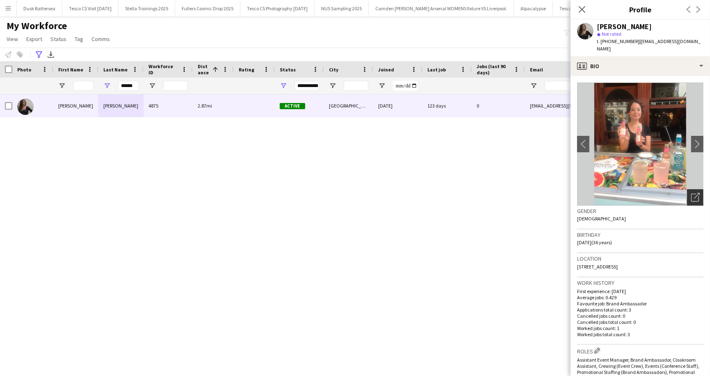
click at [694, 193] on icon "Open photos pop-in" at bounding box center [695, 197] width 9 height 9
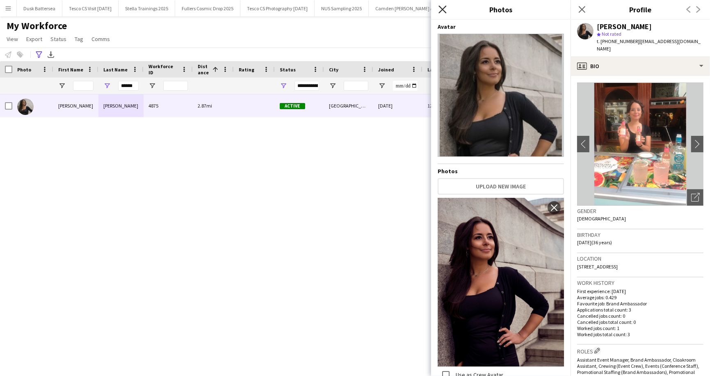
click at [445, 8] on icon "Close pop-in" at bounding box center [442, 9] width 8 height 8
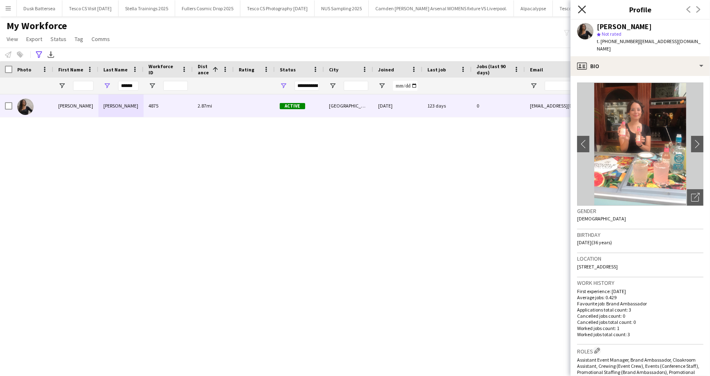
click at [579, 8] on icon "Close pop-in" at bounding box center [582, 9] width 8 height 8
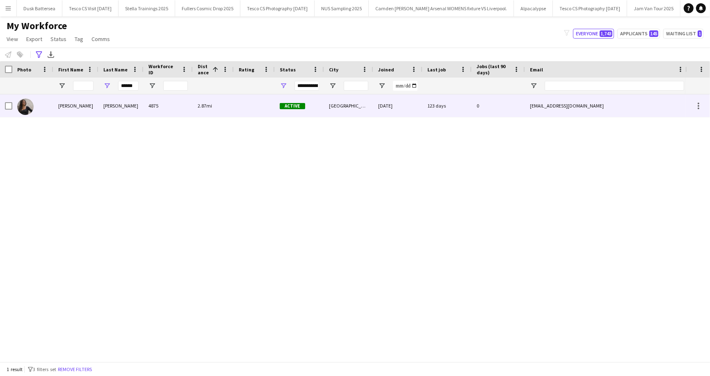
click at [116, 104] on div "Bangay" at bounding box center [120, 105] width 45 height 23
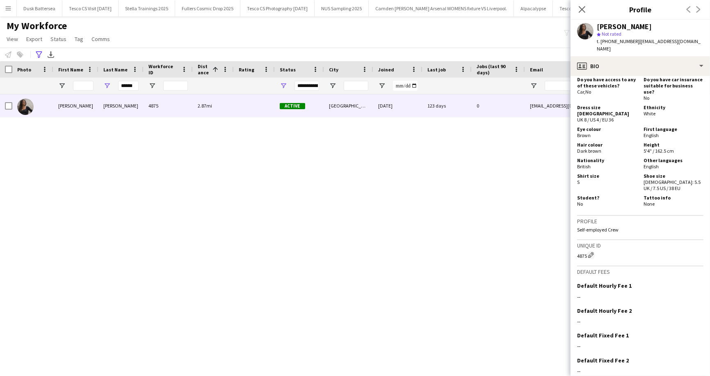
scroll to position [449, 0]
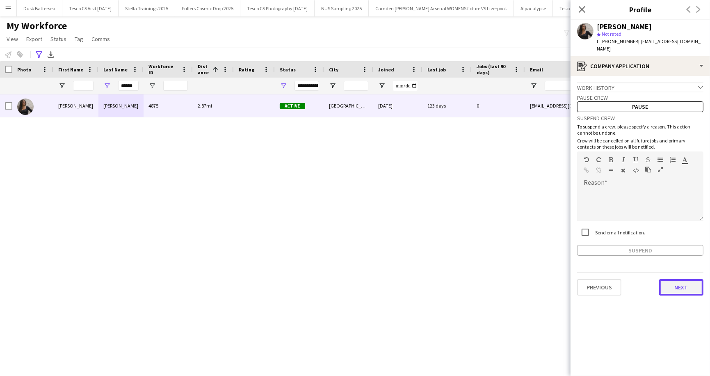
click at [682, 279] on button "Next" at bounding box center [681, 287] width 44 height 16
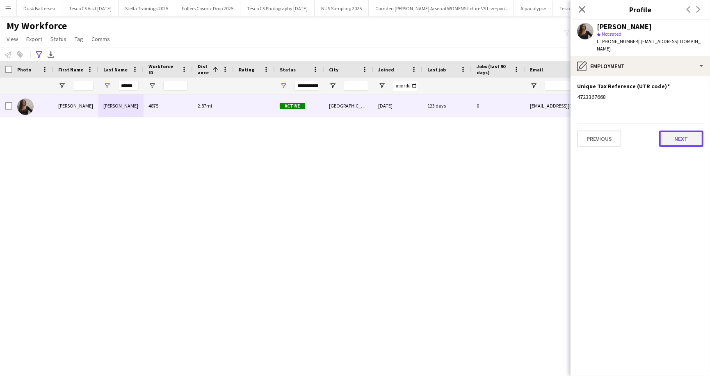
click at [685, 131] on button "Next" at bounding box center [681, 138] width 44 height 16
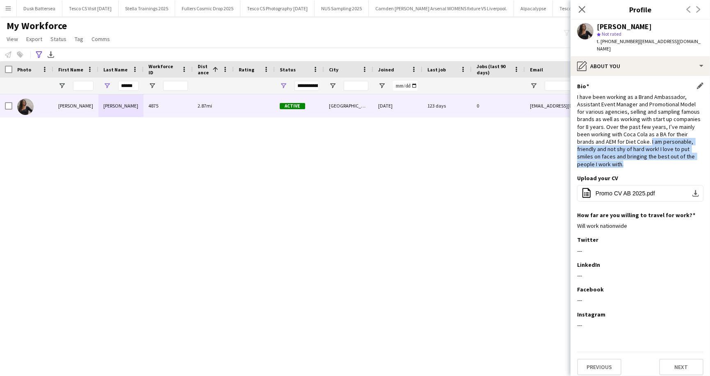
drag, startPoint x: 621, startPoint y: 132, endPoint x: 689, endPoint y: 151, distance: 70.1
click at [689, 151] on div "I have been working as a Brand Ambassador, Assistant Event Manager and Promotio…" at bounding box center [640, 130] width 126 height 75
copy div "I am personable, friendly and not shy of hard work! I love to put smiles on fac…"
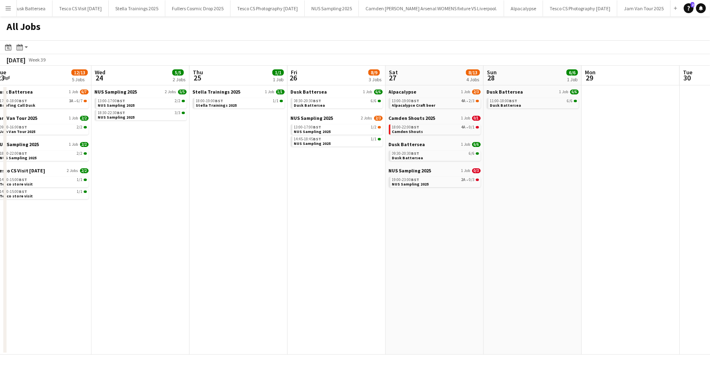
scroll to position [0, 188]
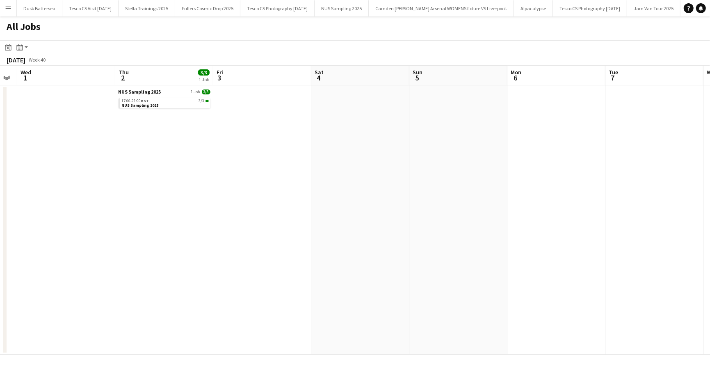
scroll to position [0, 176]
click at [48, 11] on button "Dusk Battersea Close" at bounding box center [40, 8] width 46 height 16
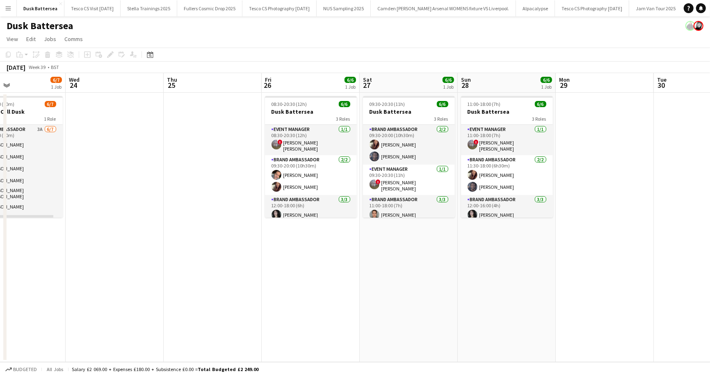
click at [9, 6] on app-icon "Menu" at bounding box center [8, 8] width 7 height 7
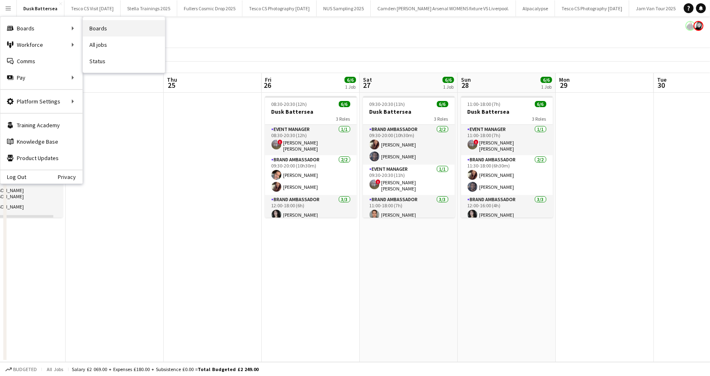
click at [123, 30] on link "Boards" at bounding box center [124, 28] width 82 height 16
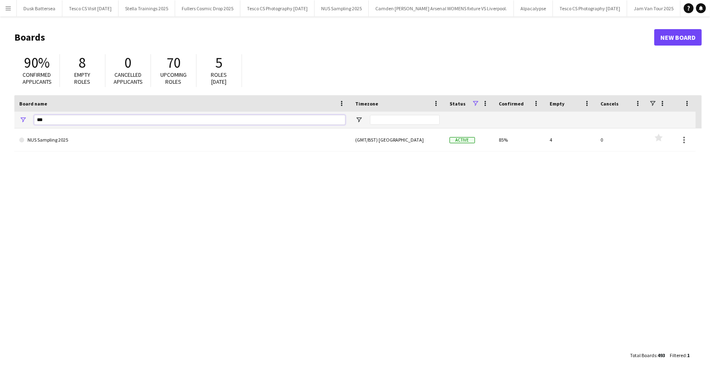
click at [48, 124] on input "***" at bounding box center [189, 120] width 311 height 10
type input "*"
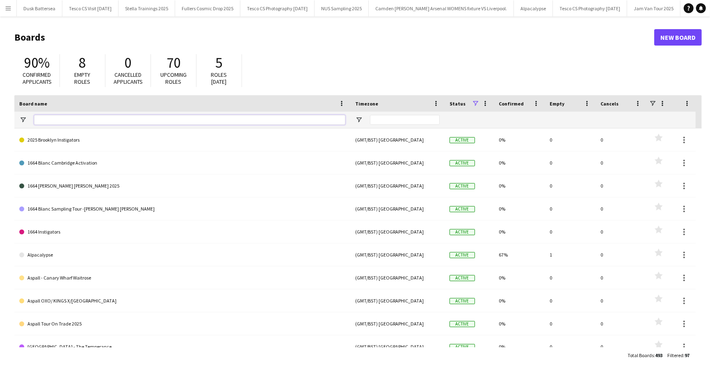
click at [58, 123] on input "Board name Filter Input" at bounding box center [189, 120] width 311 height 10
click at [8, 8] on app-icon "Menu" at bounding box center [8, 8] width 7 height 7
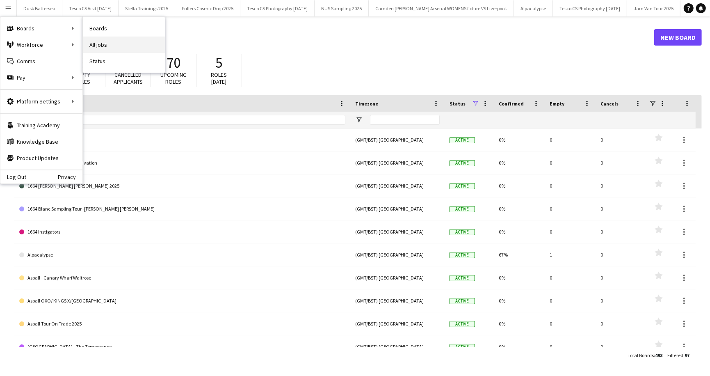
click at [96, 41] on link "All jobs" at bounding box center [124, 45] width 82 height 16
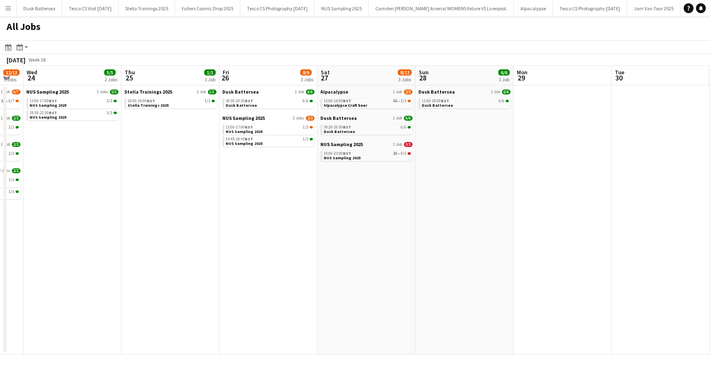
scroll to position [0, 273]
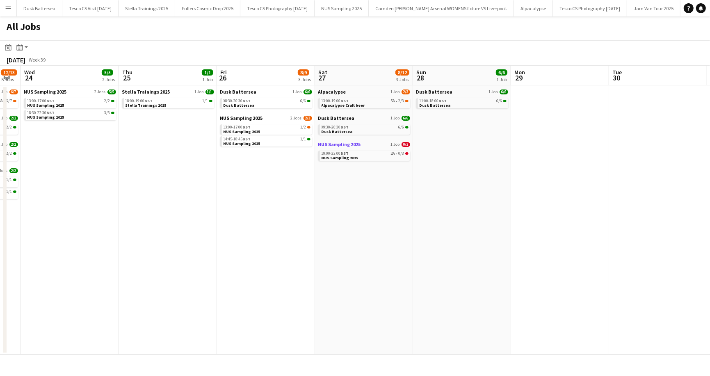
click at [335, 146] on span "NUS Sampling 2025" at bounding box center [339, 144] width 43 height 6
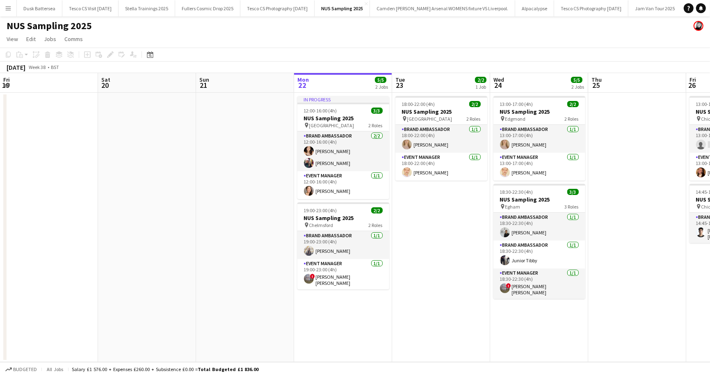
scroll to position [0, 196]
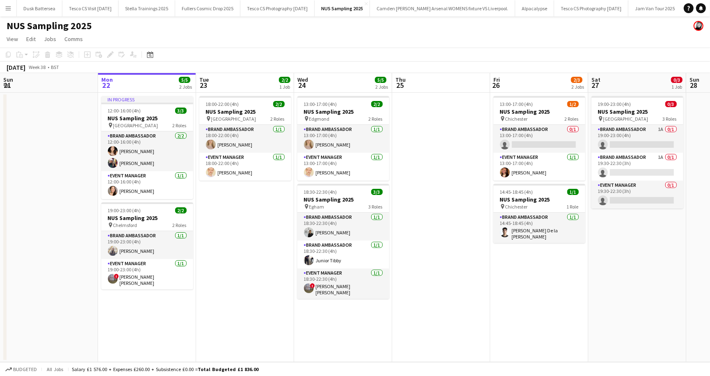
click at [4, 6] on button "Menu" at bounding box center [8, 8] width 16 height 16
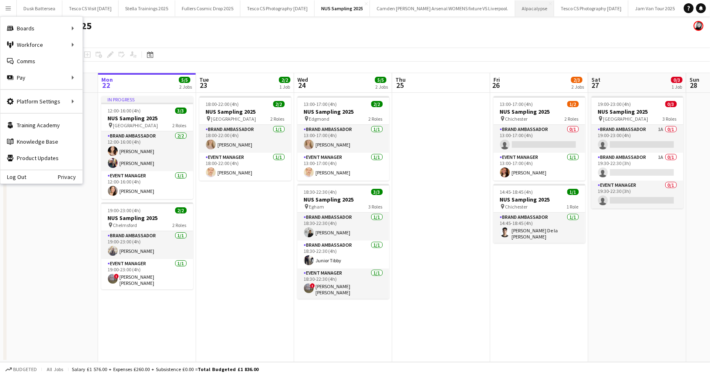
click at [525, 10] on button "Alpacalypse Close" at bounding box center [534, 8] width 39 height 16
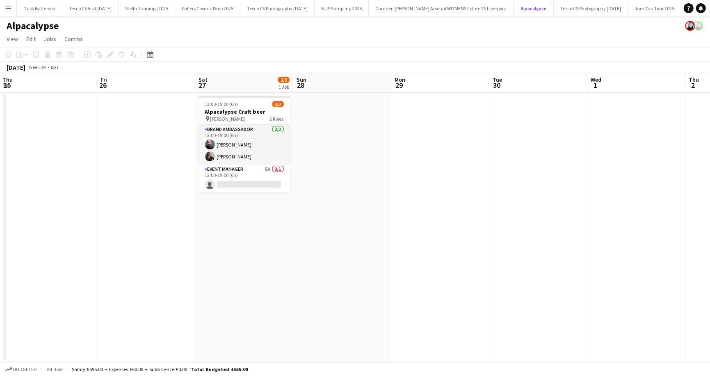
scroll to position [0, 204]
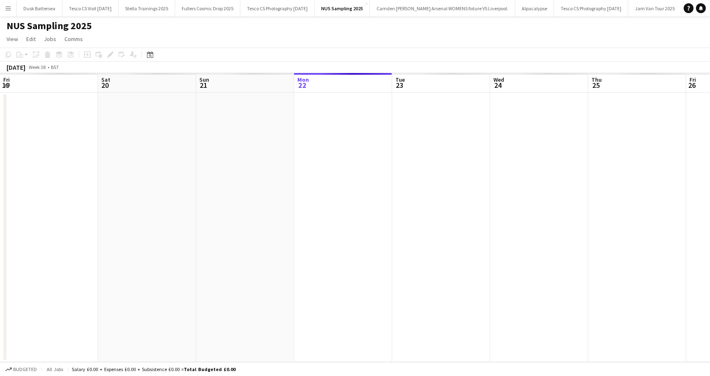
scroll to position [0, 196]
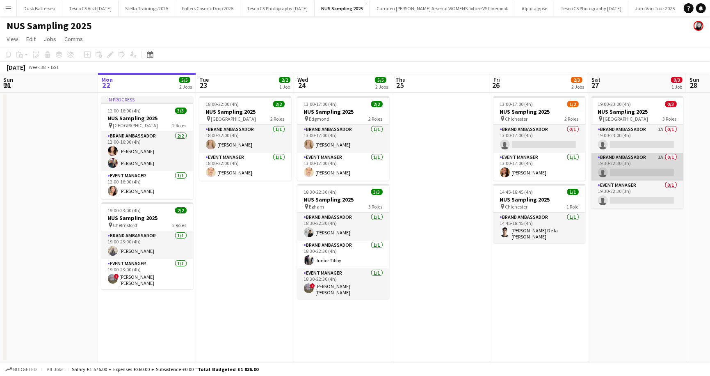
click at [638, 160] on app-card-role "Brand Ambassador 1A 0/1 19:30-22:30 (3h) single-neutral-actions" at bounding box center [637, 167] width 92 height 28
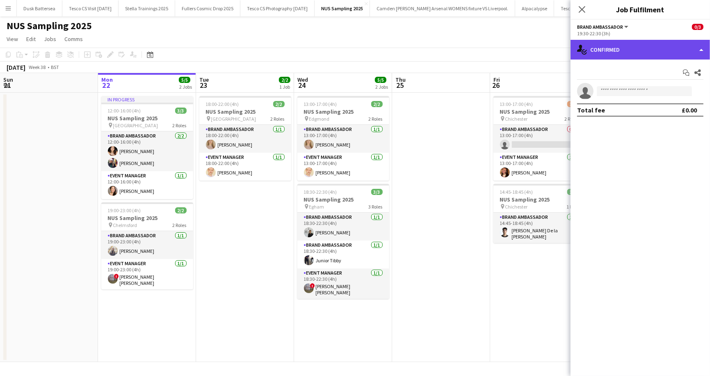
click at [600, 48] on div "single-neutral-actions-check-2 Confirmed" at bounding box center [640, 50] width 139 height 20
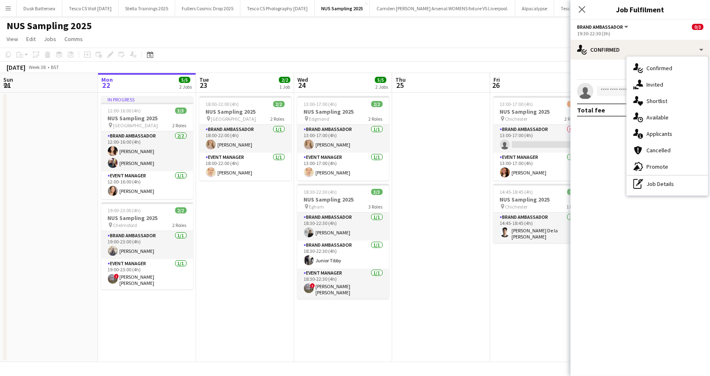
click at [589, 67] on div "Start chat Share" at bounding box center [640, 73] width 126 height 14
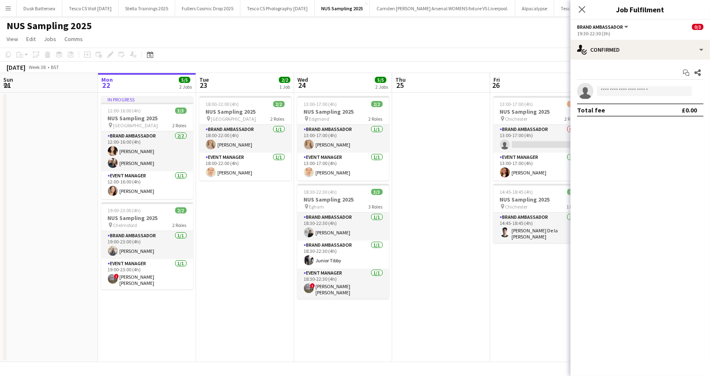
click at [581, 62] on div "Start chat Share single-neutral-actions Total fee £0.00" at bounding box center [640, 91] width 139 height 64
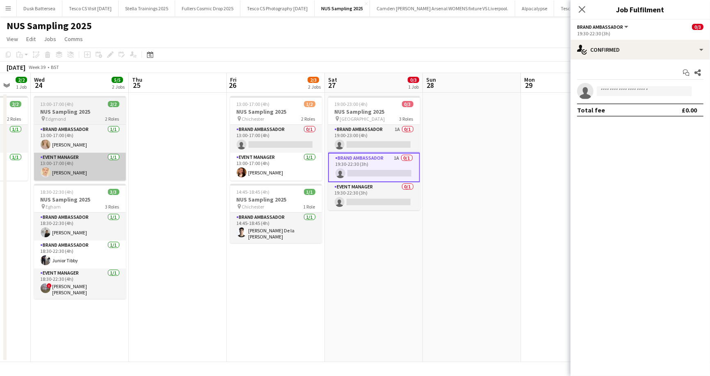
scroll to position [0, 263]
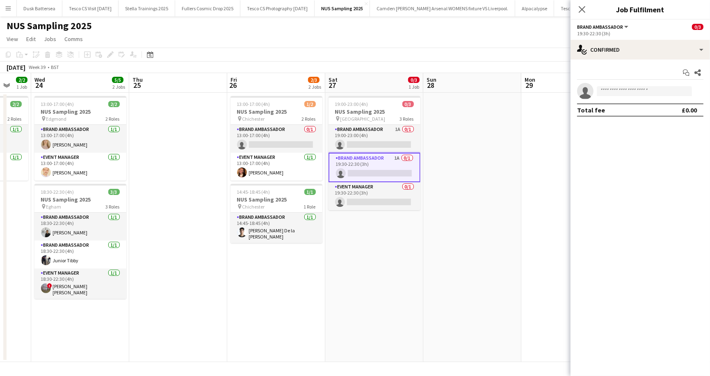
click at [370, 157] on app-card-role "Brand Ambassador 1A 0/1 19:30-22:30 (3h) single-neutral-actions" at bounding box center [375, 168] width 92 height 30
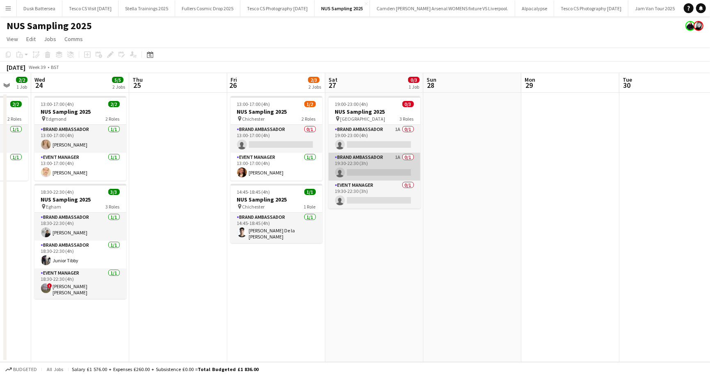
click at [369, 160] on app-card-role "Brand Ambassador 1A 0/1 19:30-22:30 (3h) single-neutral-actions" at bounding box center [375, 167] width 92 height 28
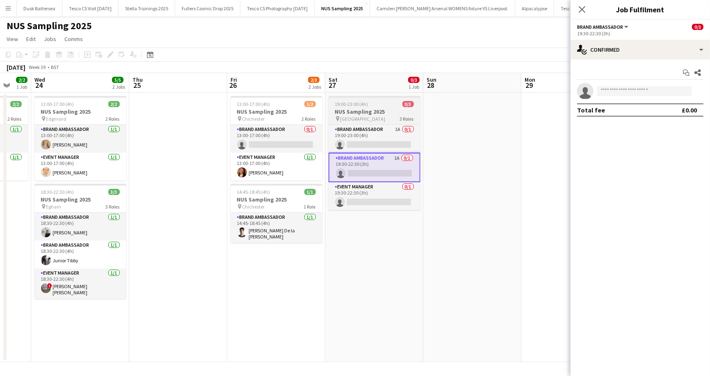
click at [378, 105] on div "19:00-23:00 (4h) 0/3" at bounding box center [375, 104] width 92 height 6
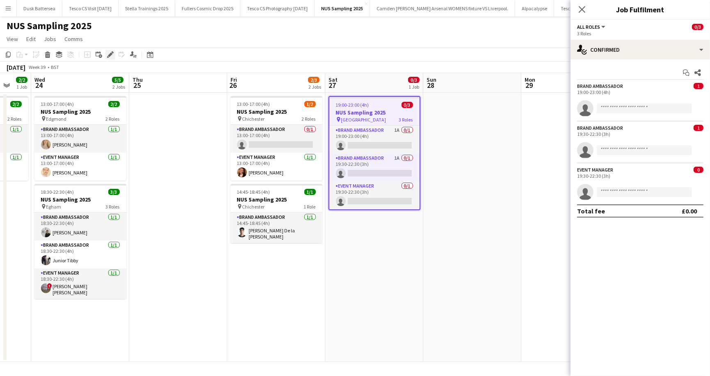
click at [114, 52] on div "Edit" at bounding box center [110, 55] width 10 height 10
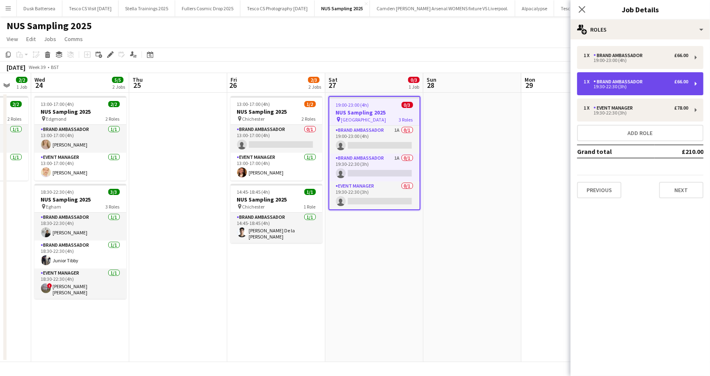
click at [638, 76] on div "1 x Brand Ambassador £66.00 19:30-22:30 (3h)" at bounding box center [640, 83] width 126 height 23
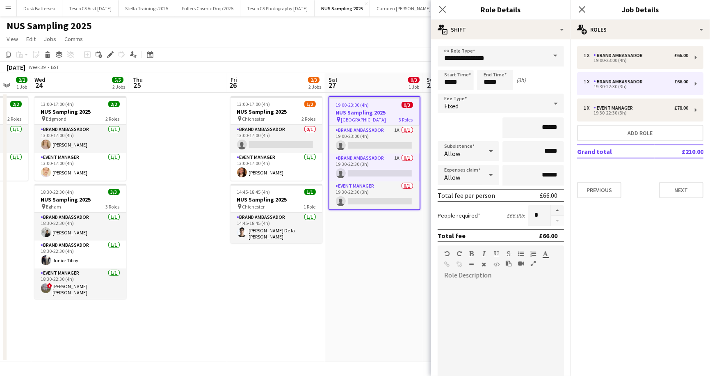
click at [360, 43] on app-page-menu "View Day view expanded Day view collapsed Month view Date picker Jump to [DATE]…" at bounding box center [355, 40] width 710 height 16
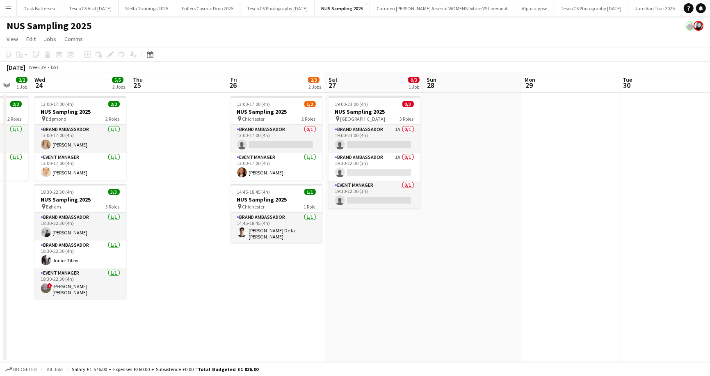
click at [228, 39] on app-page-menu "View Day view expanded Day view collapsed Month view Date picker Jump to [DATE]…" at bounding box center [355, 40] width 710 height 16
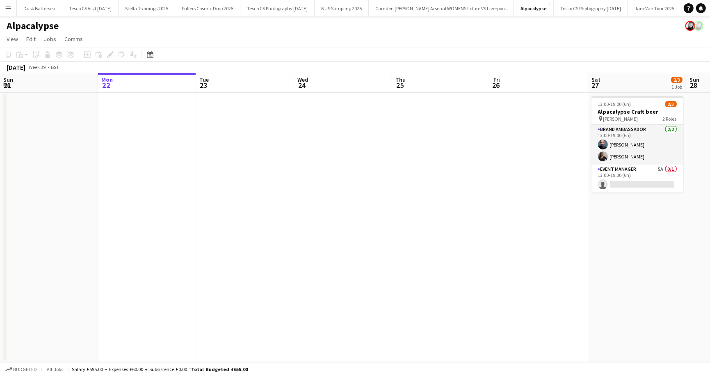
scroll to position [0, 204]
